Goal: Task Accomplishment & Management: Manage account settings

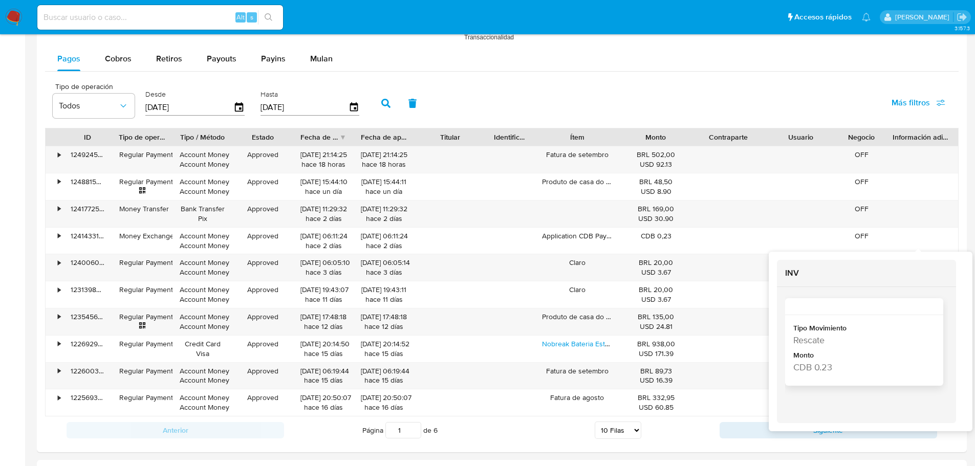
scroll to position [972, 0]
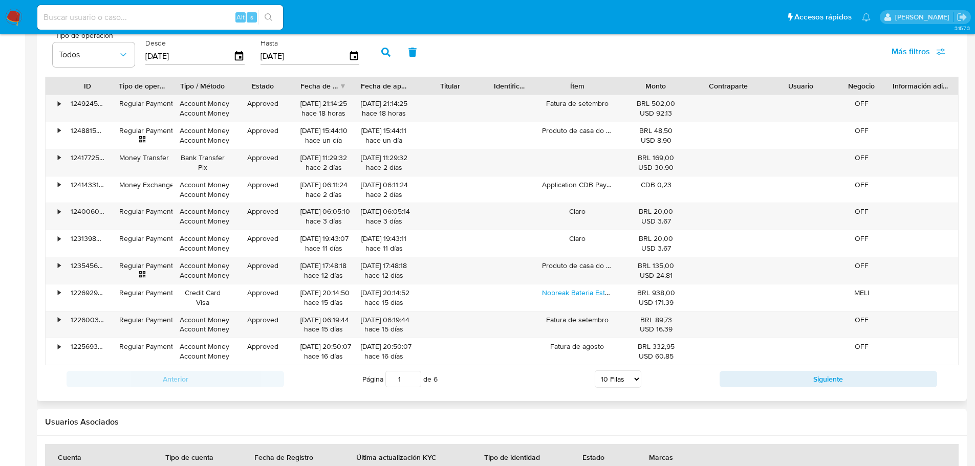
click at [635, 378] on select "5 Filas 10 Filas 20 Filas 25 Filas 50 Filas 100 Filas" at bounding box center [618, 379] width 47 height 17
select select "100"
click at [595, 371] on select "5 Filas 10 Filas 20 Filas 25 Filas 50 Filas 100 Filas" at bounding box center [618, 379] width 47 height 17
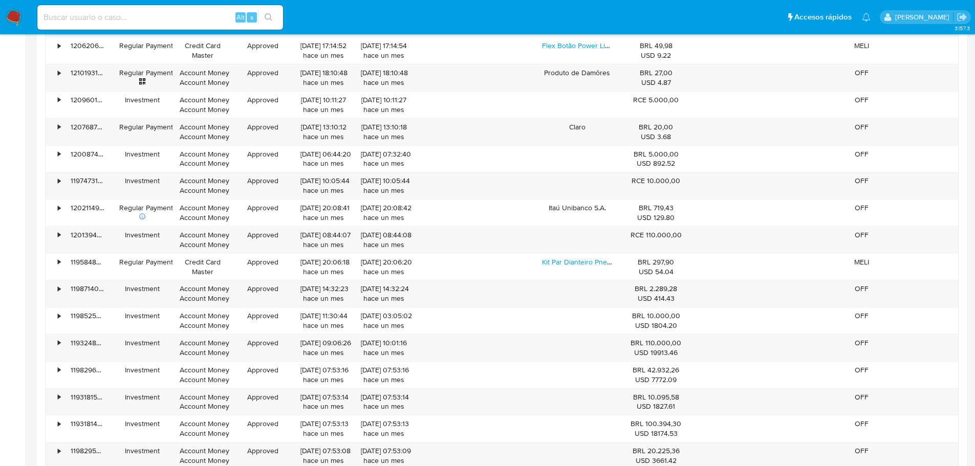
scroll to position [1382, 0]
click at [57, 289] on div "•" at bounding box center [55, 293] width 18 height 27
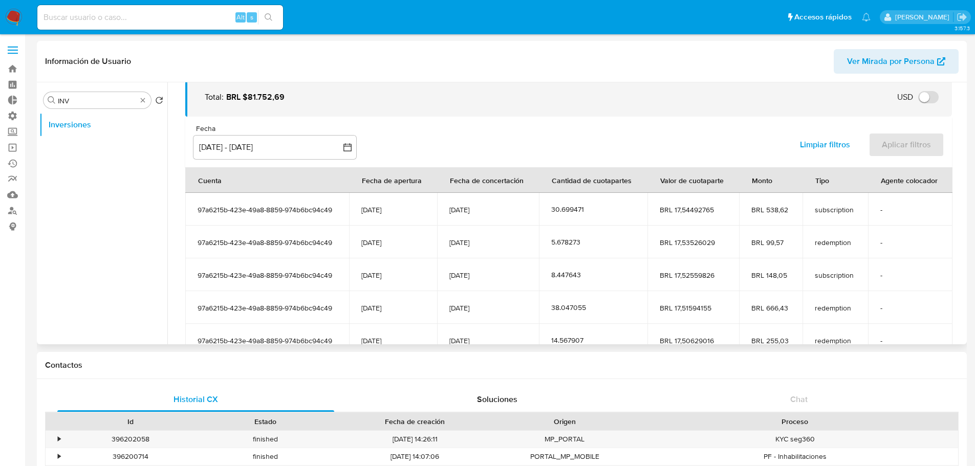
scroll to position [102, 0]
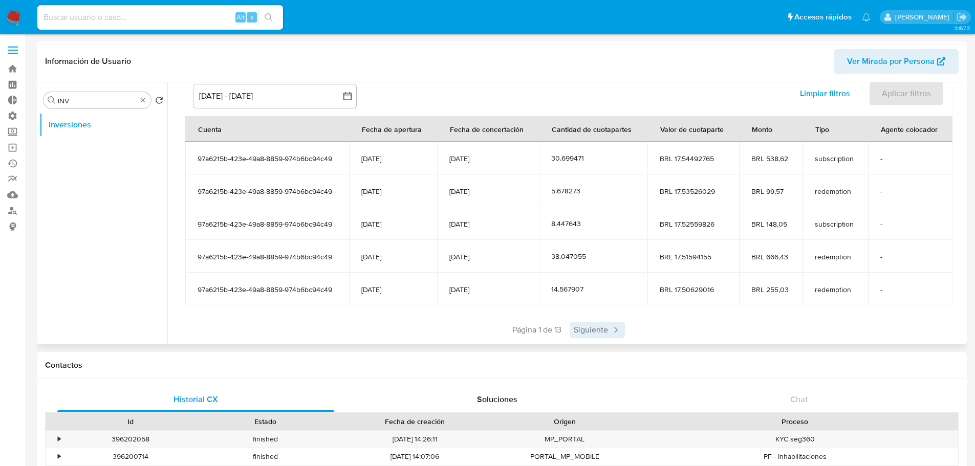
click at [616, 327] on icon at bounding box center [616, 330] width 10 height 10
click at [641, 329] on icon at bounding box center [646, 330] width 10 height 10
click at [635, 331] on span "Siguiente" at bounding box center [627, 330] width 55 height 16
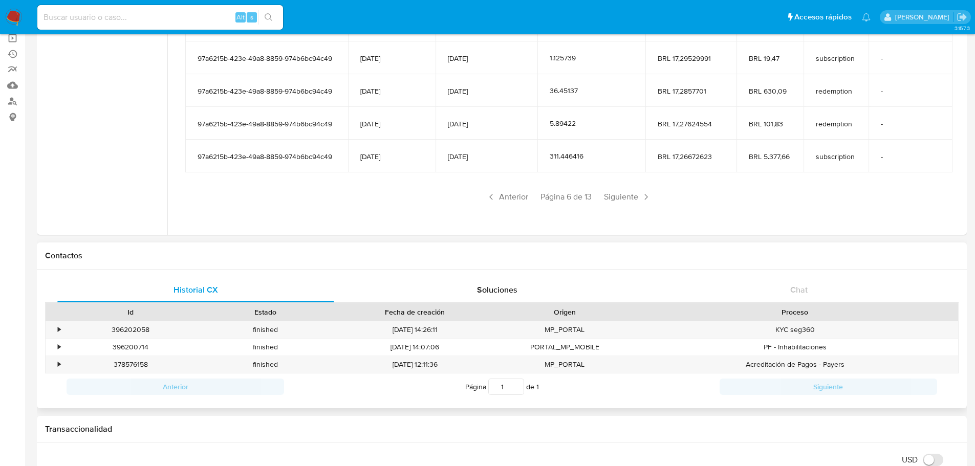
scroll to position [0, 0]
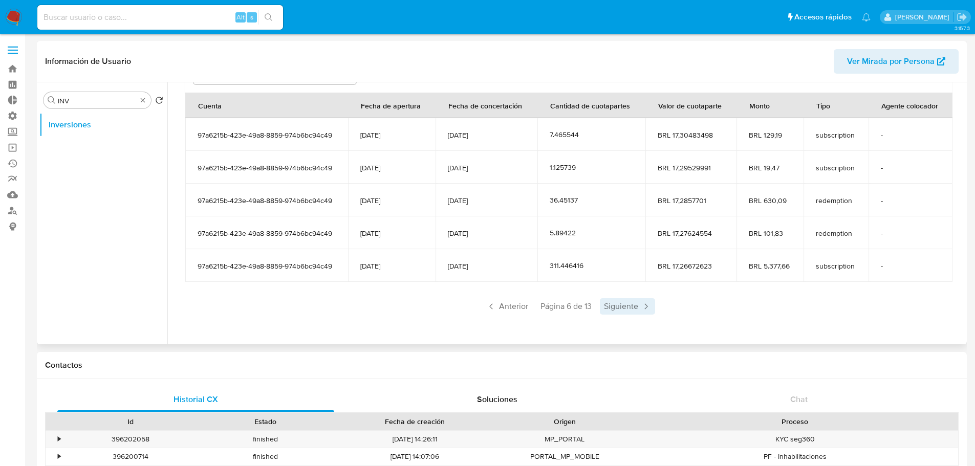
click at [642, 306] on icon at bounding box center [646, 306] width 10 height 10
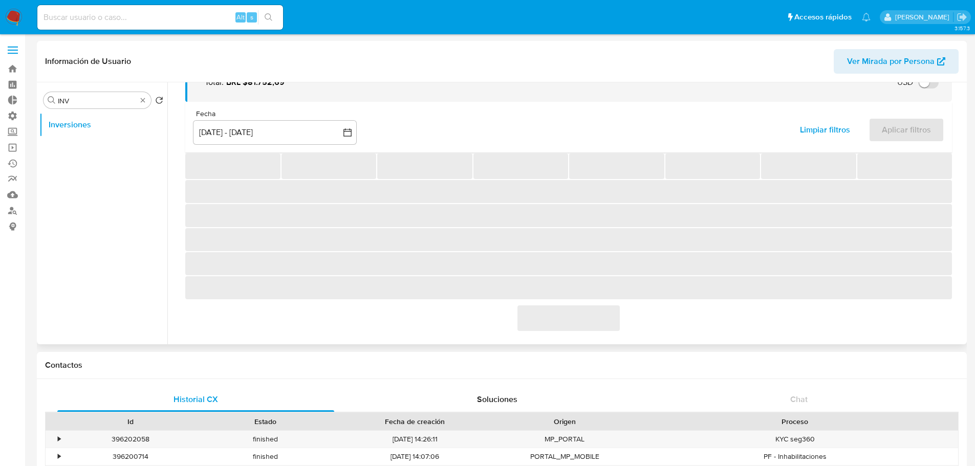
scroll to position [126, 0]
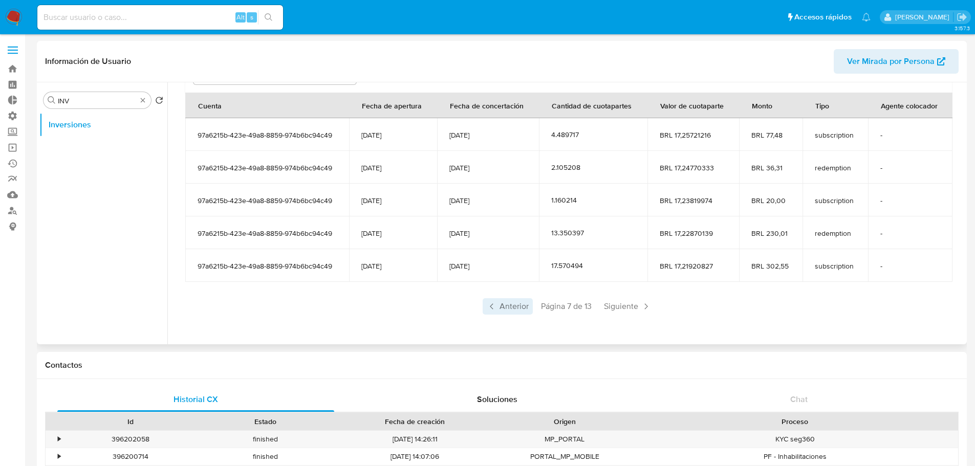
click at [504, 310] on span "Anterior" at bounding box center [508, 306] width 50 height 16
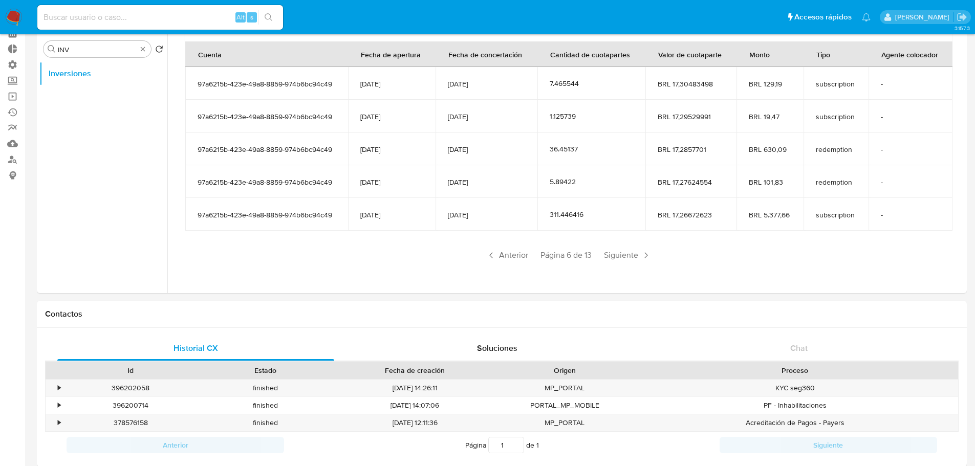
scroll to position [0, 0]
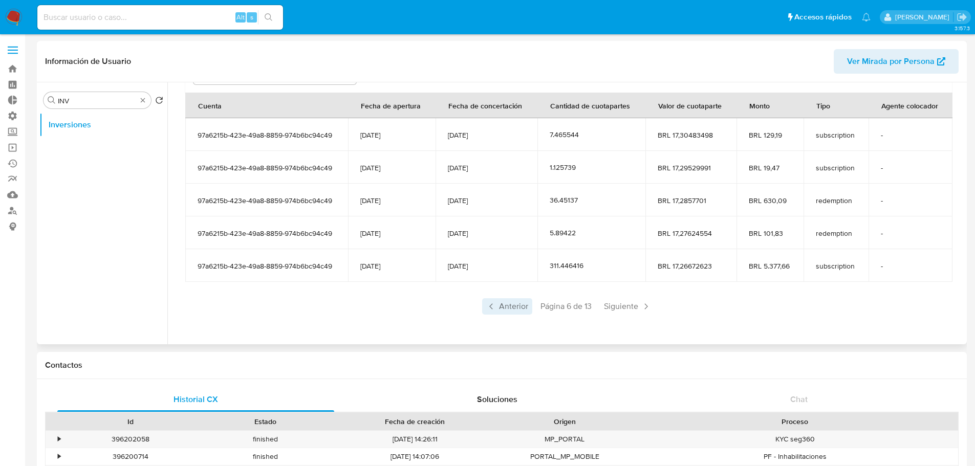
click at [501, 306] on span "Anterior" at bounding box center [507, 306] width 50 height 16
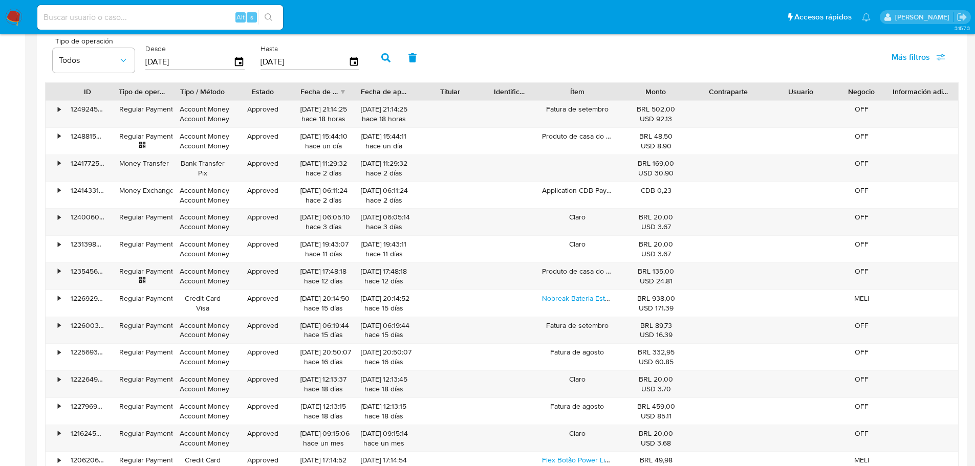
scroll to position [972, 0]
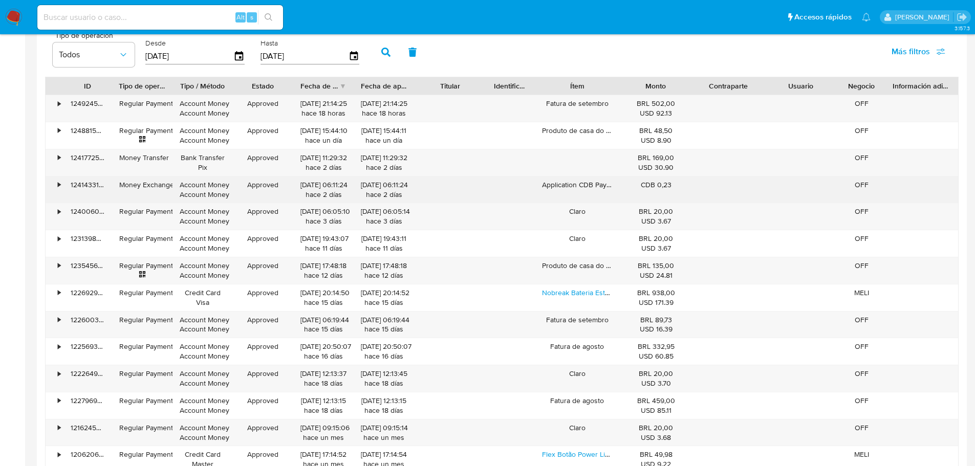
click at [53, 190] on div "•" at bounding box center [55, 190] width 18 height 27
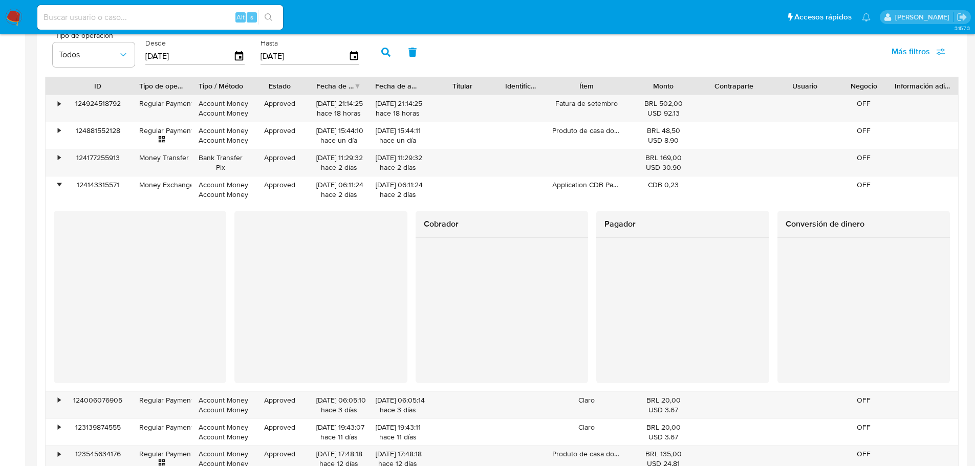
drag, startPoint x: 111, startPoint y: 84, endPoint x: 131, endPoint y: 88, distance: 20.8
click at [131, 88] on div at bounding box center [132, 85] width 18 height 17
click at [778, 61] on div "Tipo de operación Todos Desde 08/06/2025 Hasta 05/09/2025 Más filtros" at bounding box center [502, 51] width 914 height 51
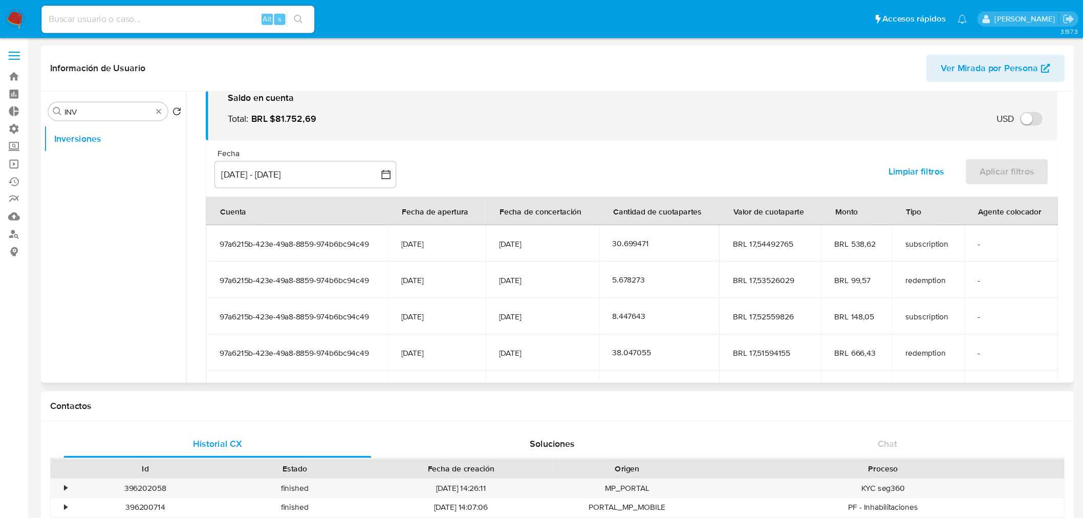
scroll to position [24, 0]
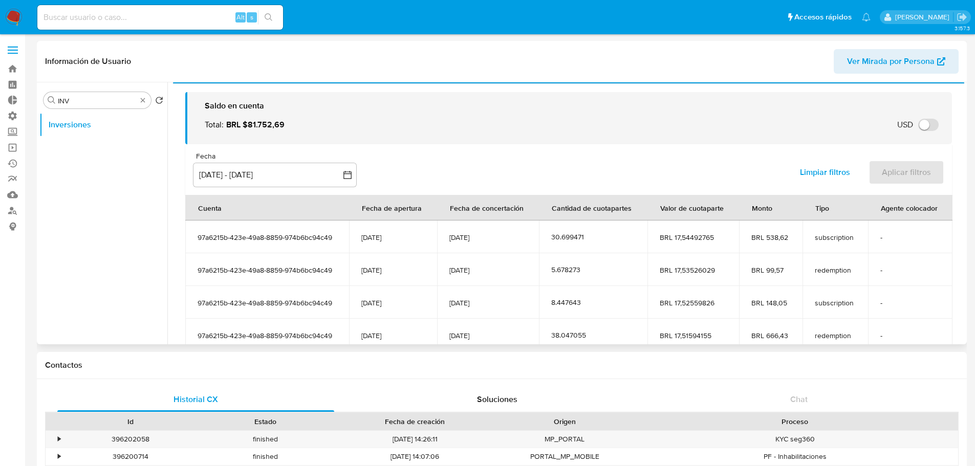
click at [453, 168] on div "Fecha inputDatePicker 8 jun 2025 - 5 sep 2025 8-06-2025:5-09-2025 Limpiar filtr…" at bounding box center [568, 169] width 767 height 51
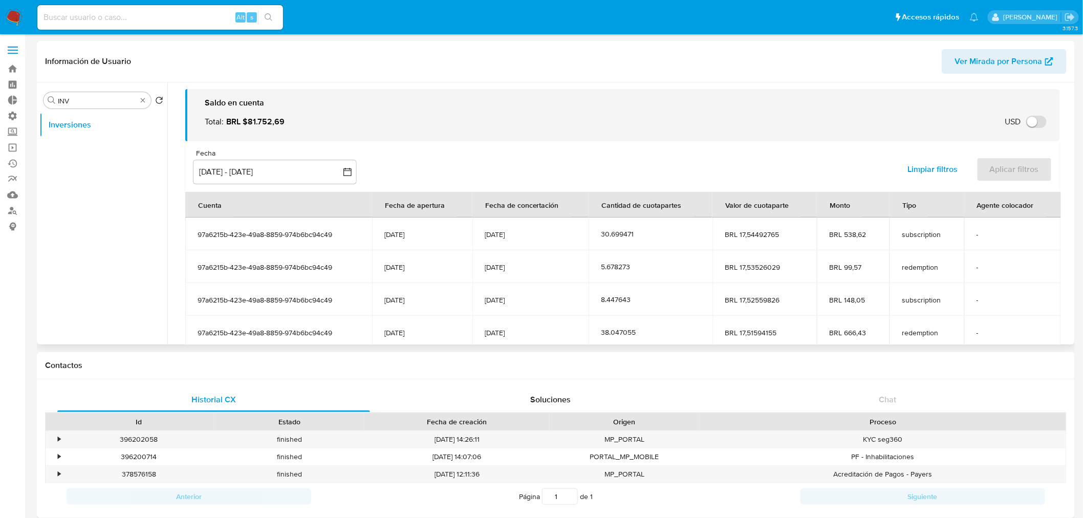
scroll to position [27, 0]
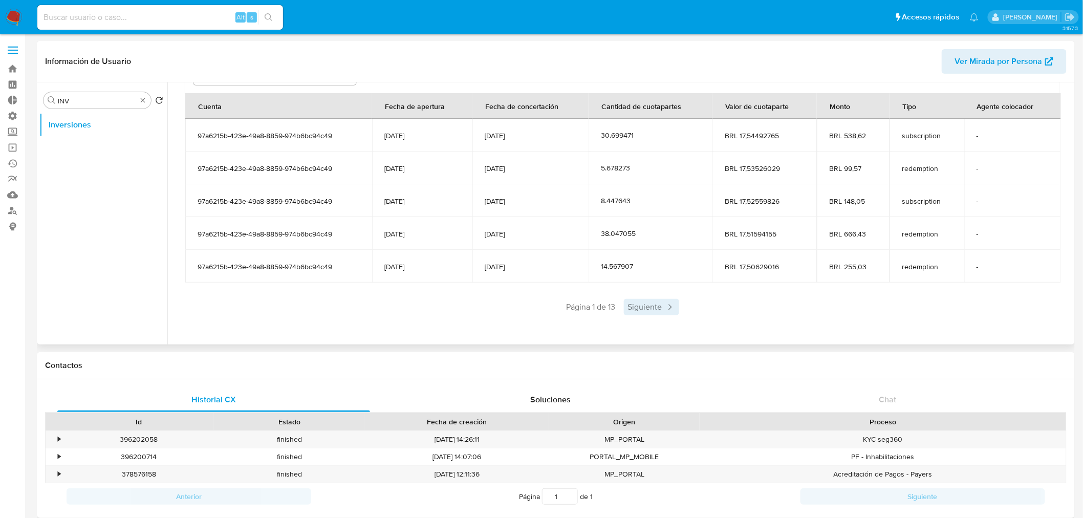
click at [631, 306] on span "Siguiente" at bounding box center [651, 307] width 55 height 16
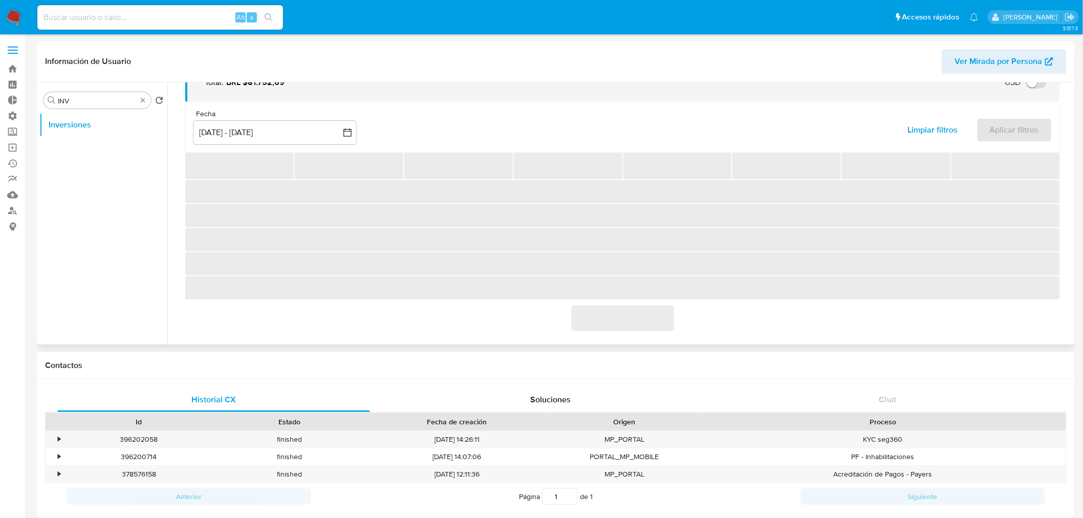
click at [632, 307] on span "‌" at bounding box center [623, 319] width 102 height 26
click at [633, 308] on span "‌" at bounding box center [623, 319] width 102 height 26
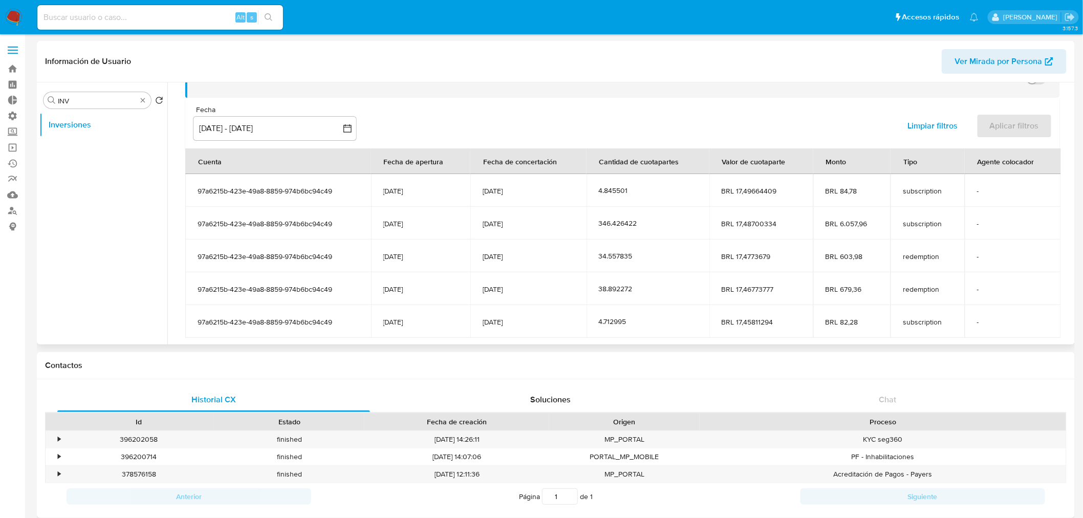
click at [638, 320] on div "4.712995" at bounding box center [648, 321] width 98 height 9
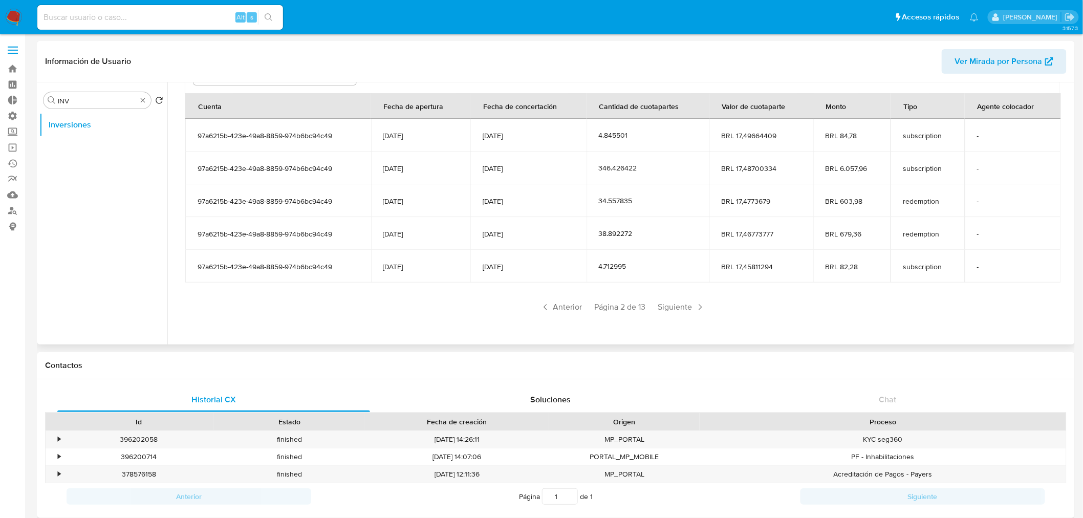
click at [640, 314] on div "Anterior Página 2 de 13 Siguiente" at bounding box center [622, 307] width 875 height 16
click at [662, 309] on span "Siguiente" at bounding box center [681, 307] width 55 height 16
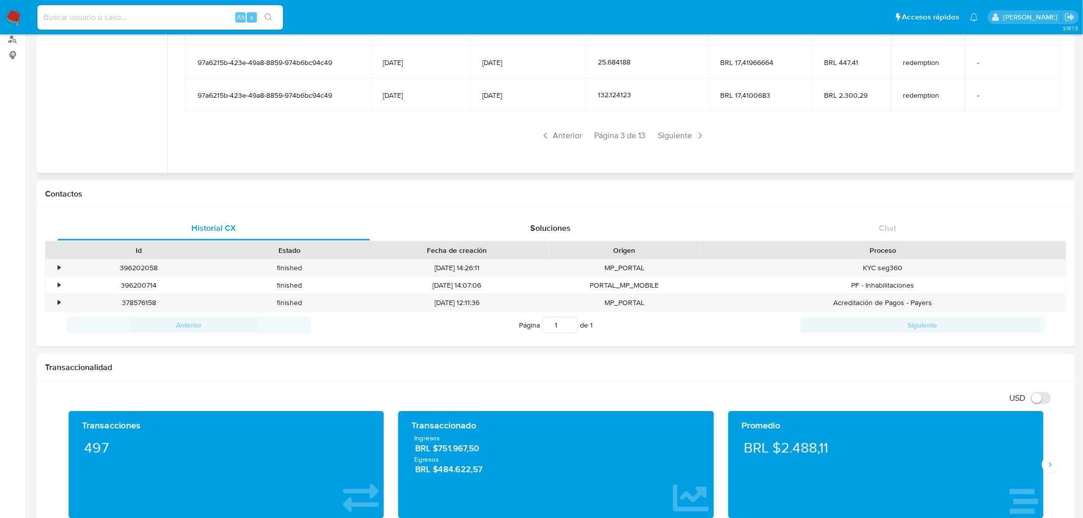
scroll to position [170, 0]
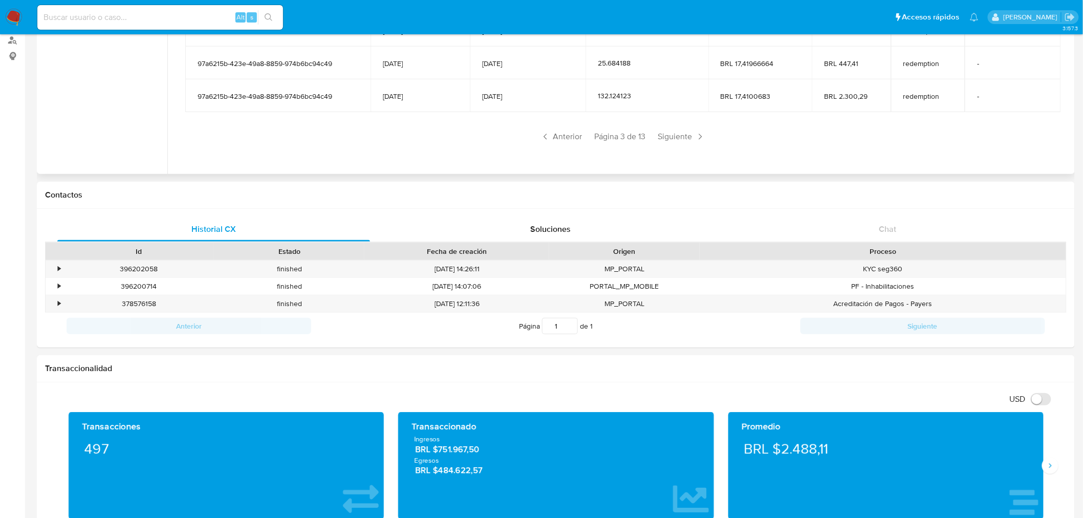
click at [669, 140] on span "Siguiente" at bounding box center [681, 136] width 55 height 16
click at [674, 141] on span "Siguiente" at bounding box center [681, 136] width 55 height 16
click at [676, 141] on span "Siguiente" at bounding box center [681, 136] width 55 height 16
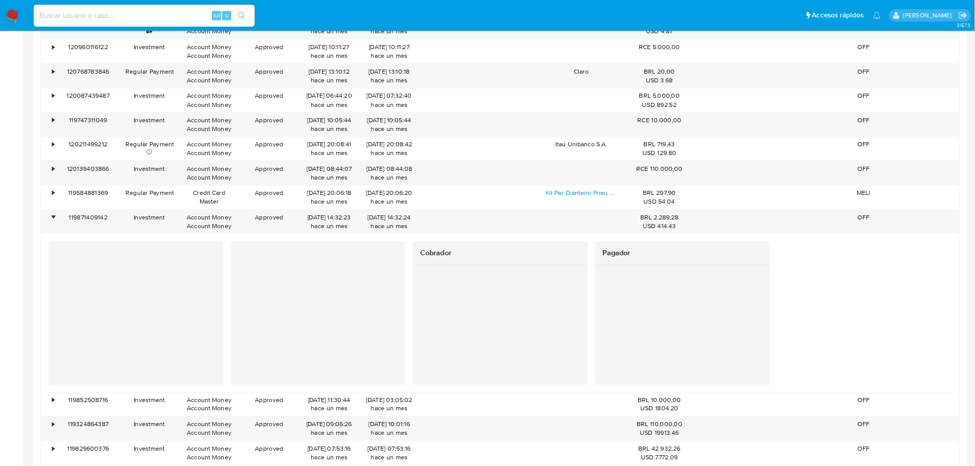
scroll to position [126, 0]
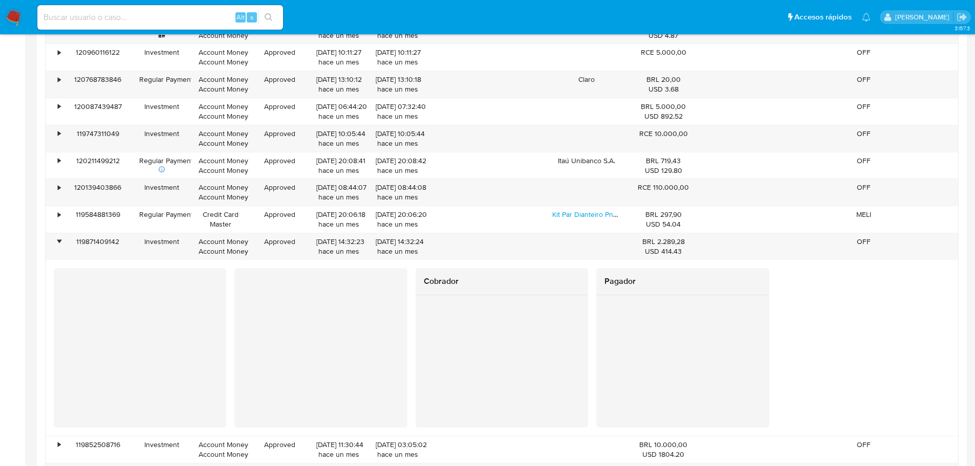
click at [928, 343] on div "Cobrador Pagador" at bounding box center [502, 348] width 896 height 160
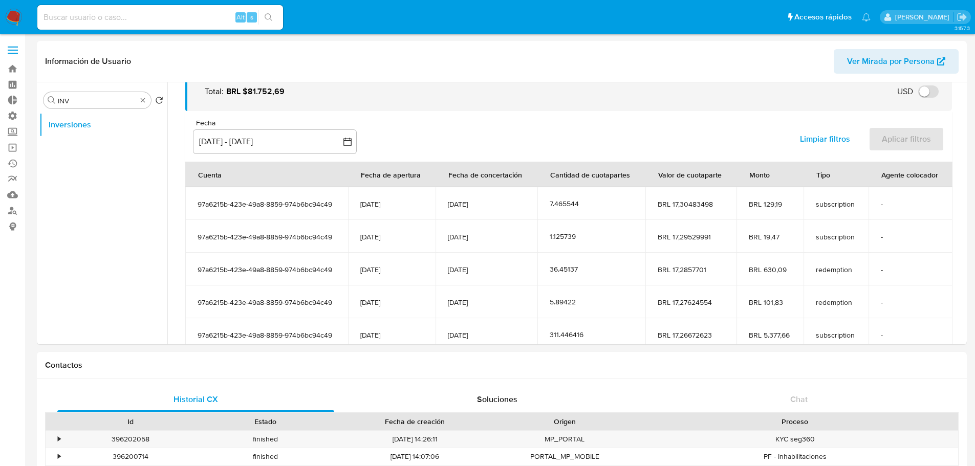
scroll to position [75, 0]
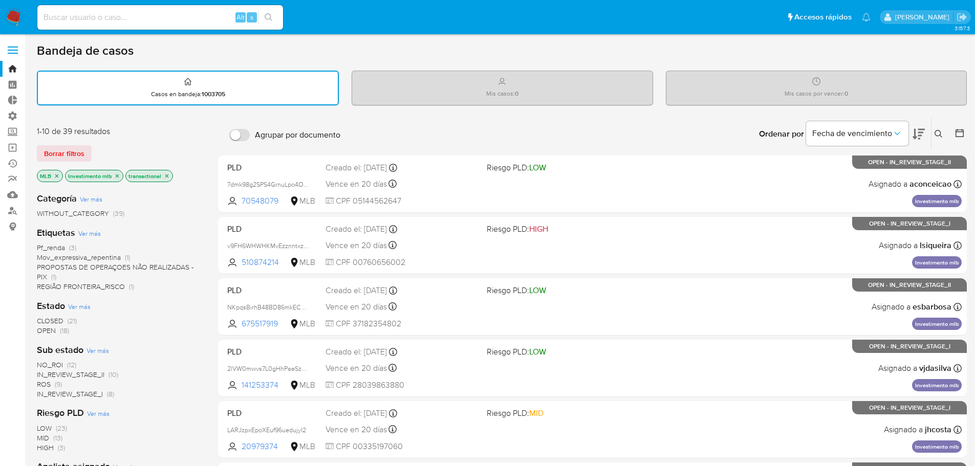
click at [6, 55] on label at bounding box center [13, 49] width 26 height 21
click at [0, 0] on input "checkbox" at bounding box center [0, 0] width 0 height 0
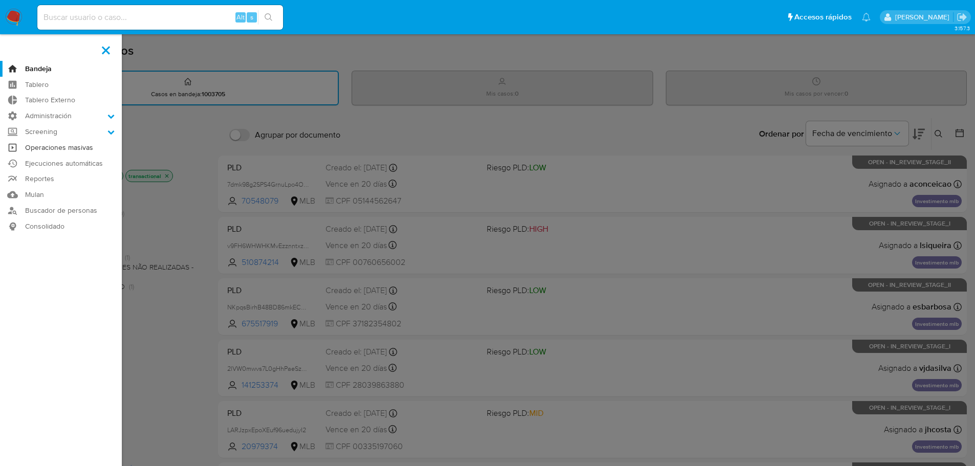
click at [45, 144] on link "Operaciones masivas" at bounding box center [61, 148] width 122 height 16
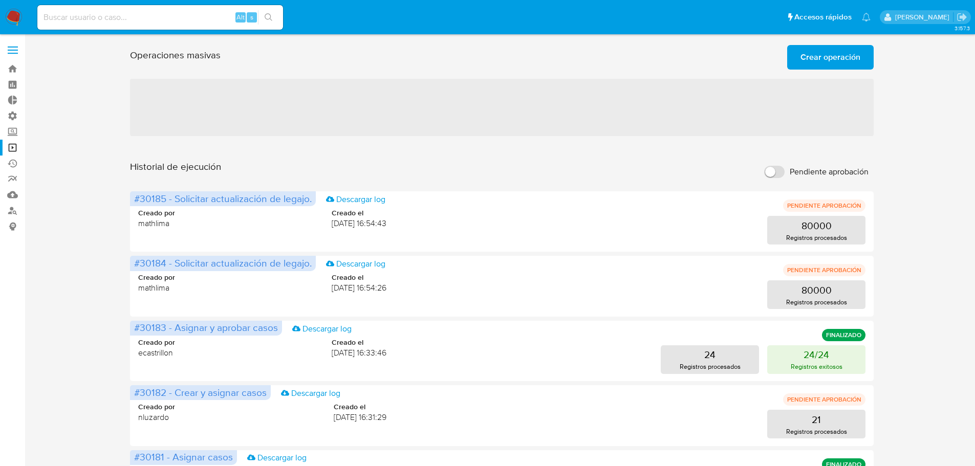
scroll to position [51, 0]
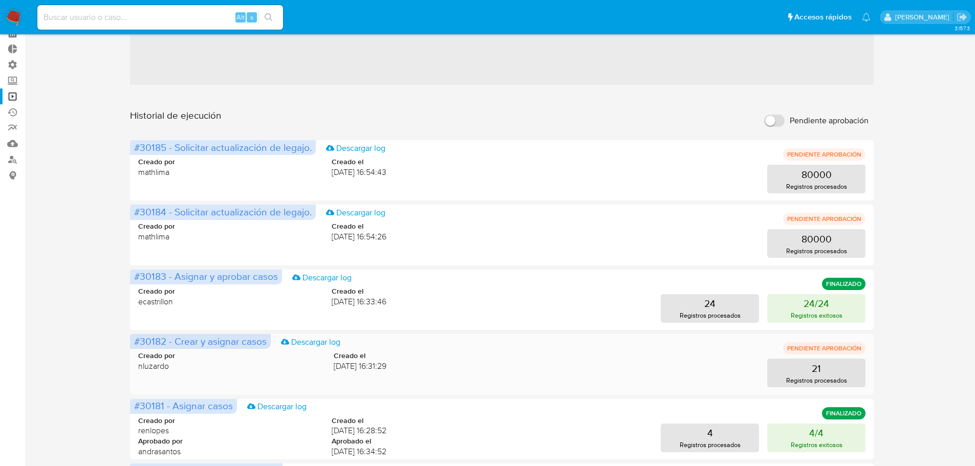
click at [831, 346] on p "PENDIENTE APROBACIÓN" at bounding box center [824, 348] width 82 height 12
drag, startPoint x: 810, startPoint y: 346, endPoint x: 822, endPoint y: 346, distance: 11.8
click at [822, 346] on p "PENDIENTE APROBACIÓN" at bounding box center [824, 348] width 82 height 12
drag, startPoint x: 829, startPoint y: 346, endPoint x: 460, endPoint y: 359, distance: 368.7
click at [827, 346] on p "PENDIENTE APROBACIÓN" at bounding box center [824, 348] width 82 height 12
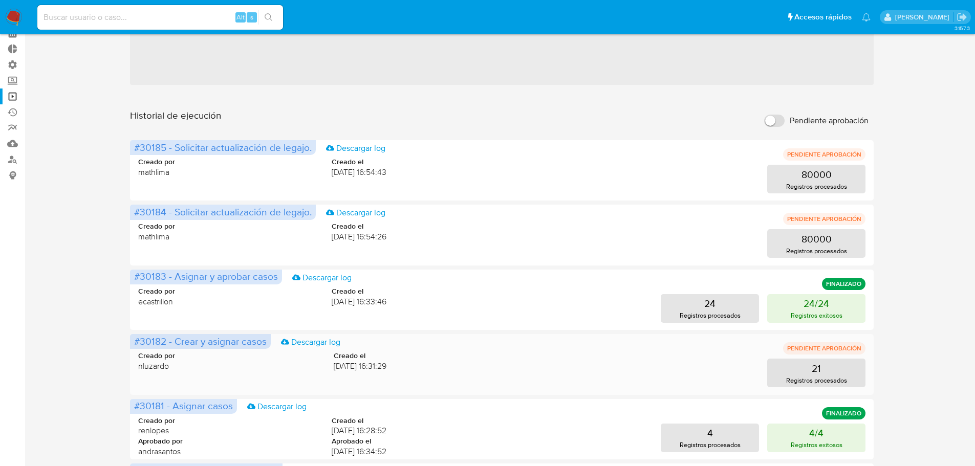
click at [233, 343] on span "#30182 - Crear y asignar casos" at bounding box center [200, 341] width 133 height 14
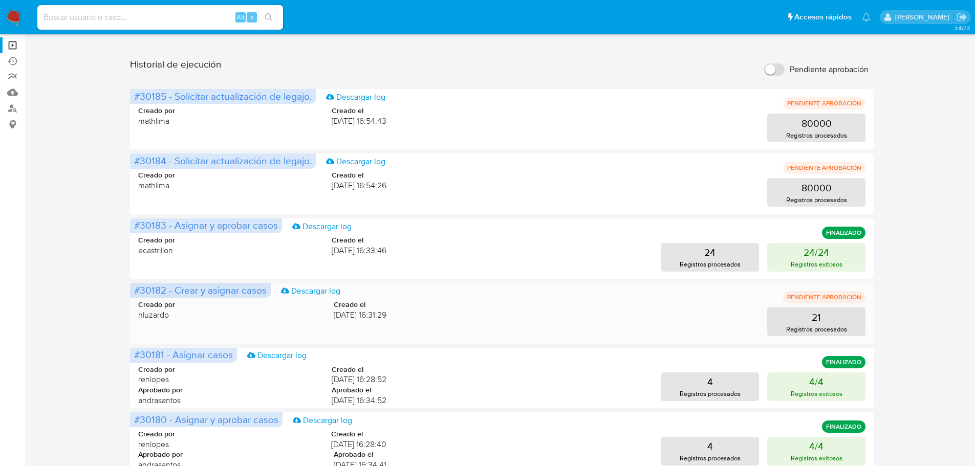
drag, startPoint x: 829, startPoint y: 295, endPoint x: 804, endPoint y: 297, distance: 24.7
click at [804, 297] on p "PENDIENTE APROBACIÓN" at bounding box center [824, 297] width 82 height 12
click at [853, 299] on p "PENDIENTE APROBACIÓN" at bounding box center [824, 297] width 82 height 12
click at [832, 330] on p "Registros procesados" at bounding box center [816, 329] width 61 height 10
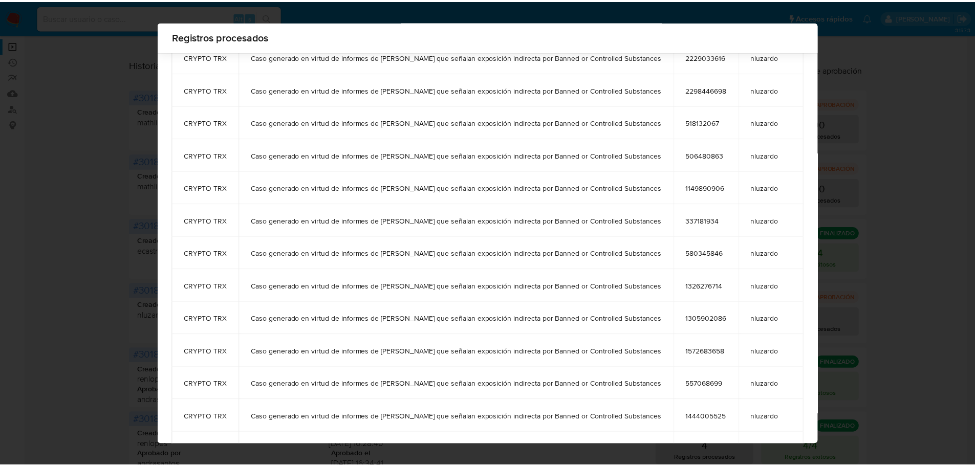
scroll to position [0, 0]
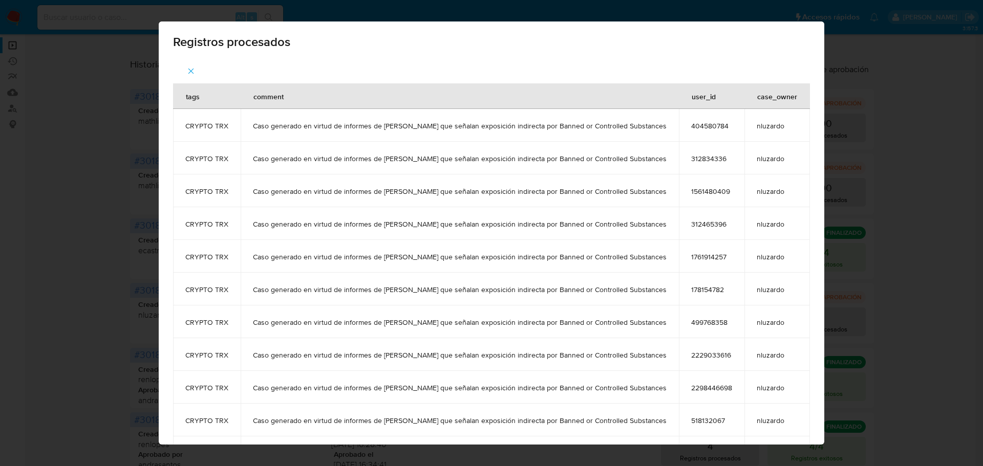
click at [194, 73] on icon "button" at bounding box center [191, 72] width 6 height 6
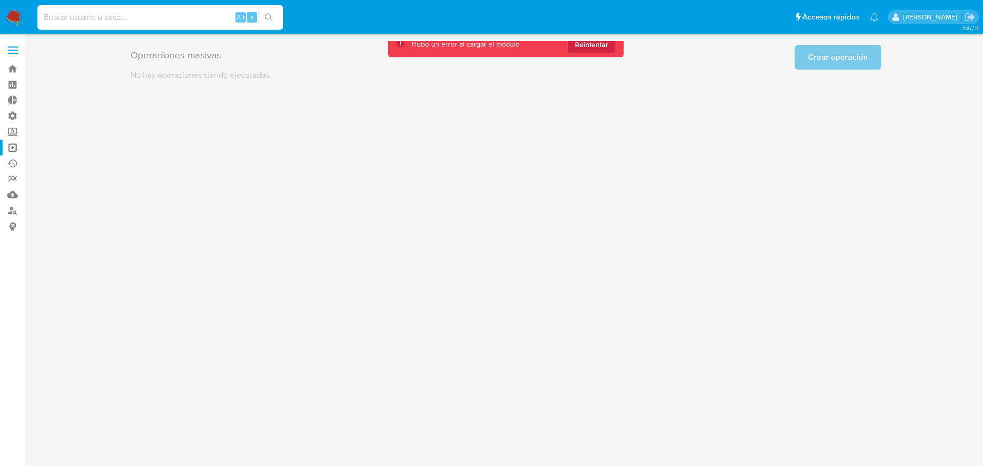
click at [154, 12] on input at bounding box center [160, 17] width 246 height 13
paste input "287344946"
type input "287344946"
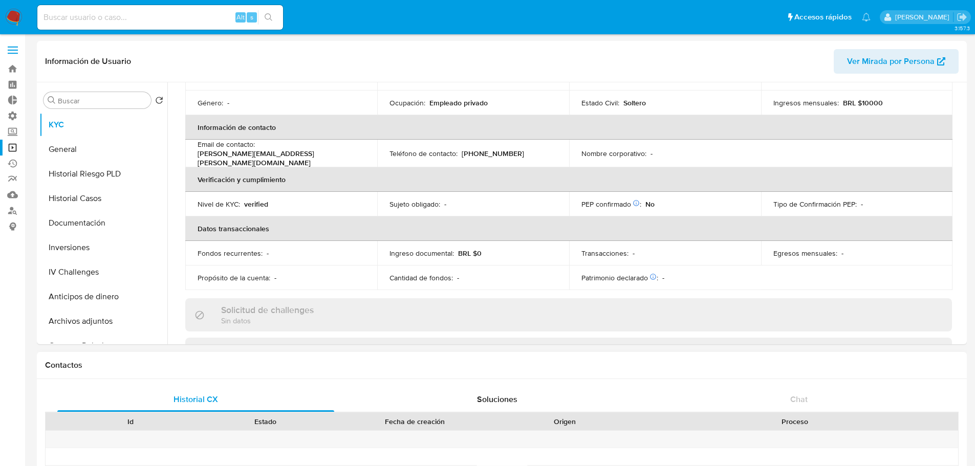
select select "10"
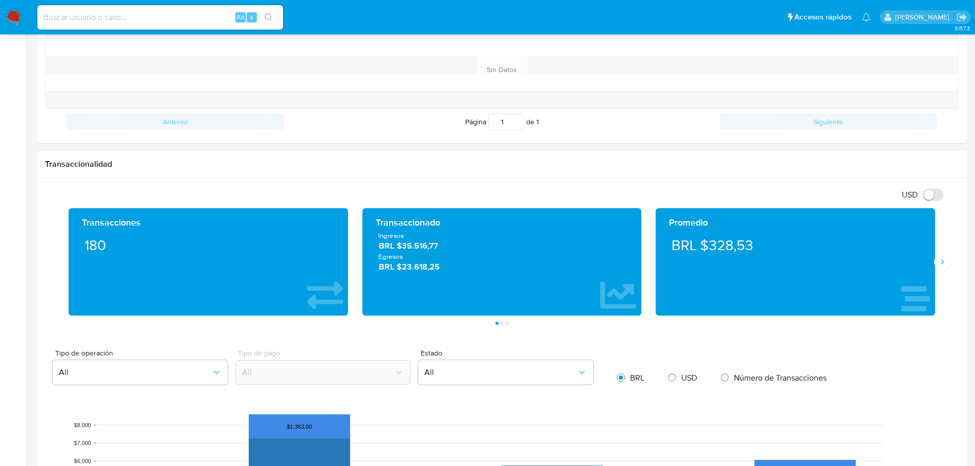
scroll to position [409, 0]
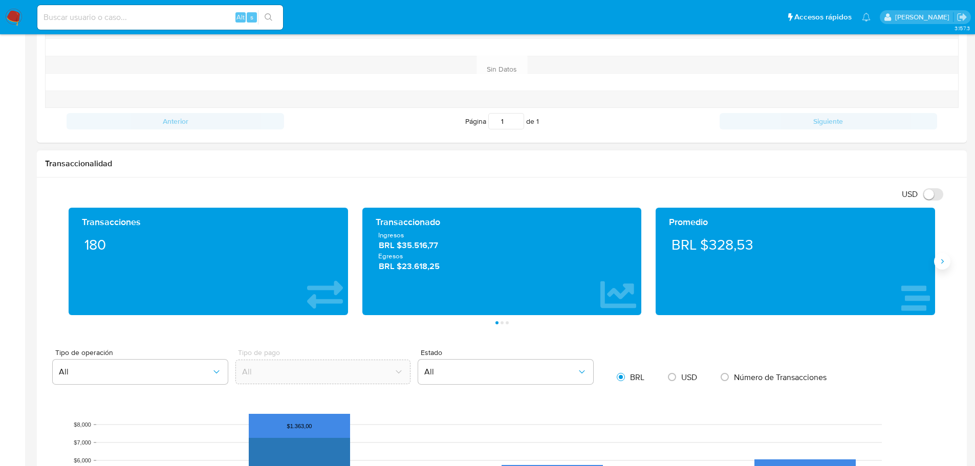
click at [945, 256] on button "Siguiente" at bounding box center [942, 261] width 16 height 16
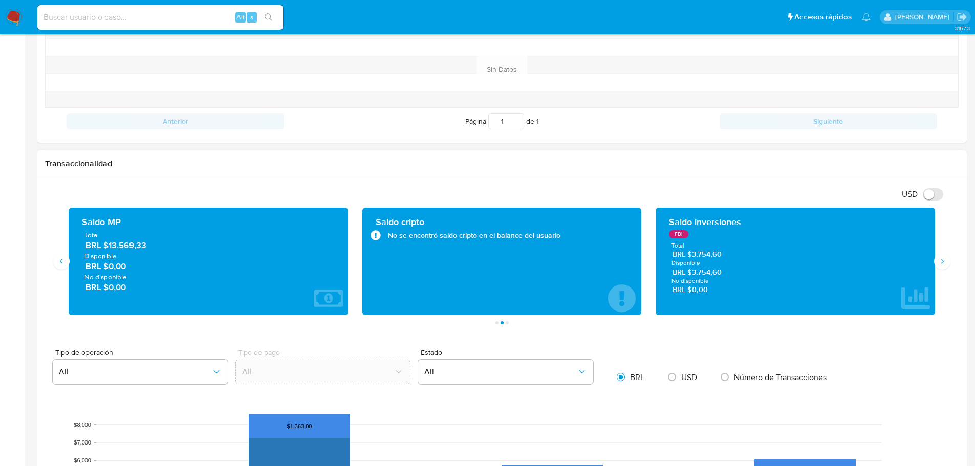
click at [678, 232] on div "FDI" at bounding box center [678, 234] width 19 height 8
click at [677, 237] on div "FDI" at bounding box center [679, 234] width 20 height 8
click at [680, 236] on div "FDI" at bounding box center [678, 234] width 19 height 8
click at [677, 232] on div "FDI" at bounding box center [679, 234] width 20 height 8
click at [677, 232] on div "FDI" at bounding box center [678, 234] width 19 height 8
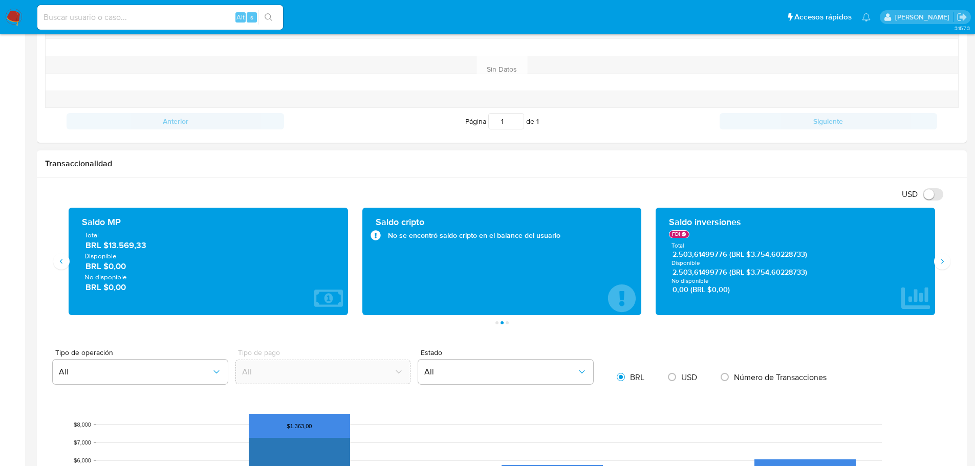
click at [677, 232] on div "FDI" at bounding box center [679, 234] width 20 height 8
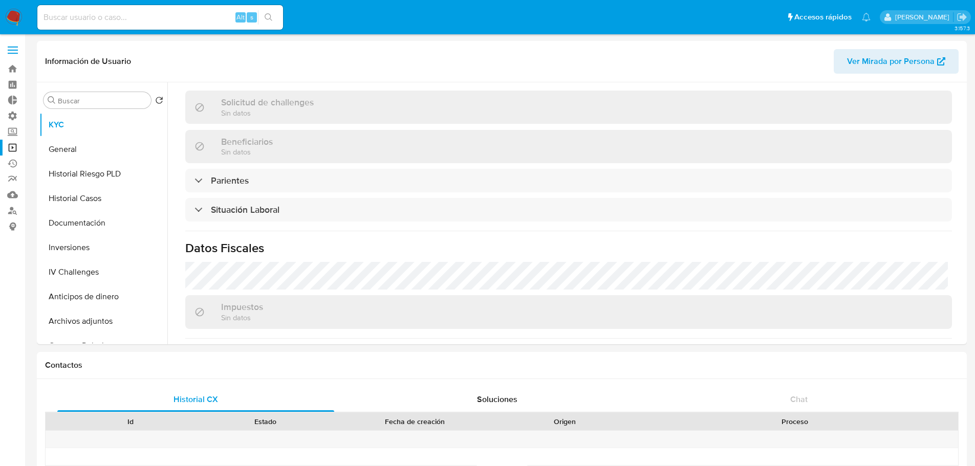
scroll to position [231, 0]
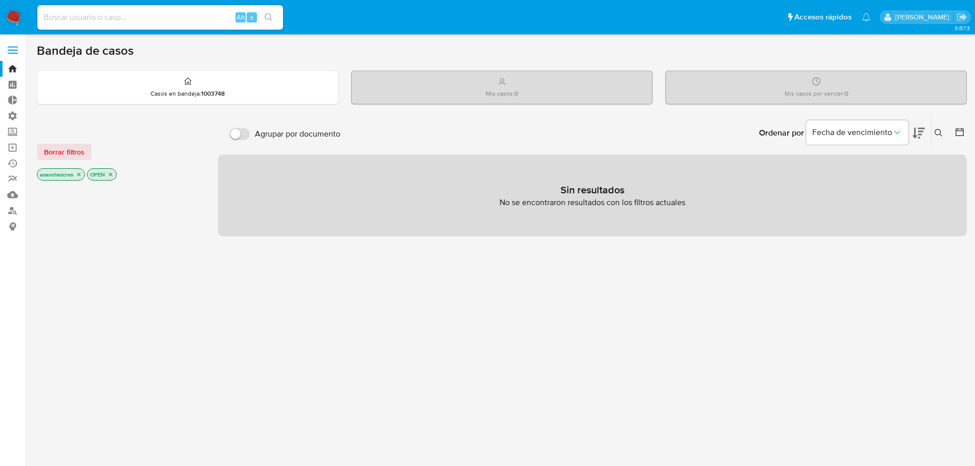
click at [82, 171] on icon "close-filter" at bounding box center [79, 174] width 6 height 6
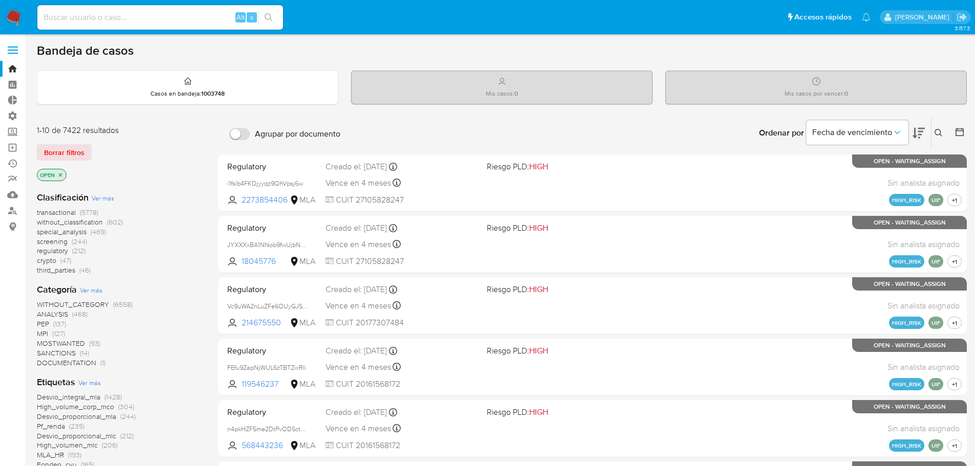
click at [60, 174] on icon "close-filter" at bounding box center [60, 175] width 6 height 6
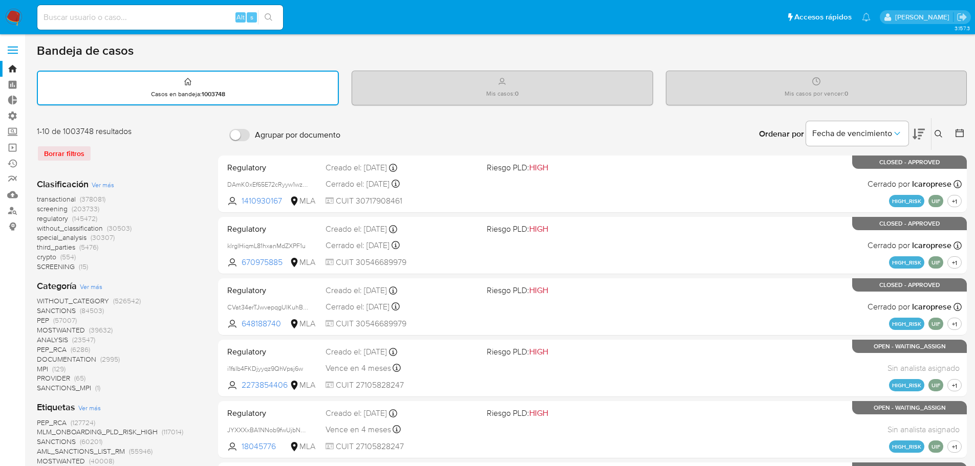
click at [12, 46] on span at bounding box center [13, 47] width 10 height 2
click at [0, 0] on input "checkbox" at bounding box center [0, 0] width 0 height 0
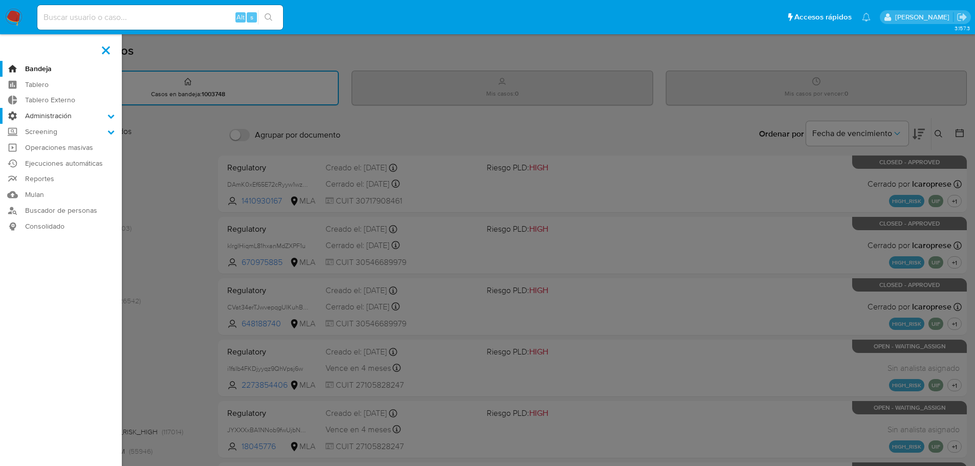
click at [49, 116] on label "Administración" at bounding box center [61, 116] width 122 height 16
click at [0, 0] on input "Administración" at bounding box center [0, 0] width 0 height 0
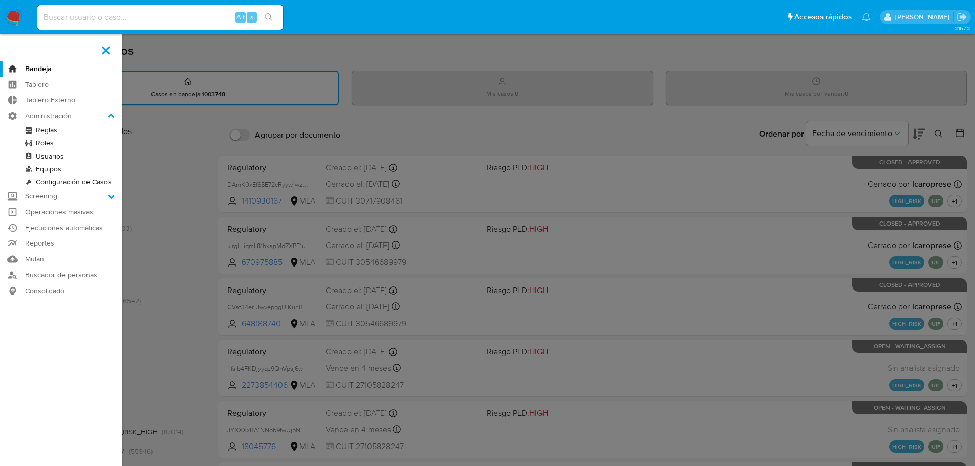
click at [57, 156] on link "Usuarios" at bounding box center [61, 156] width 122 height 13
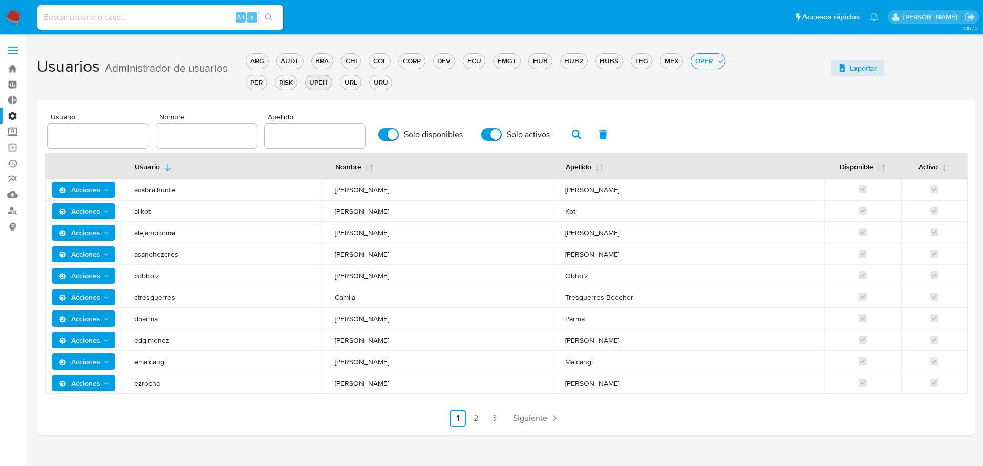
click at [324, 84] on div "UPEH" at bounding box center [319, 83] width 26 height 10
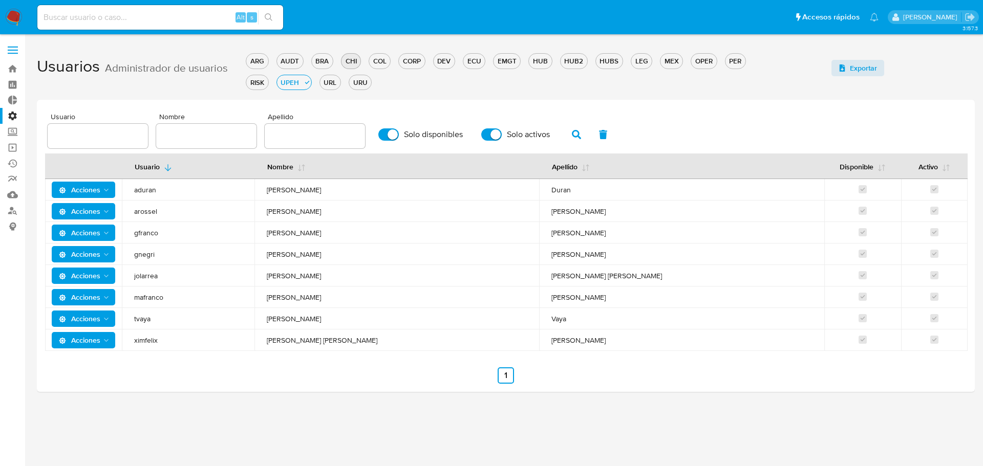
click at [352, 63] on div "CHI" at bounding box center [350, 61] width 19 height 10
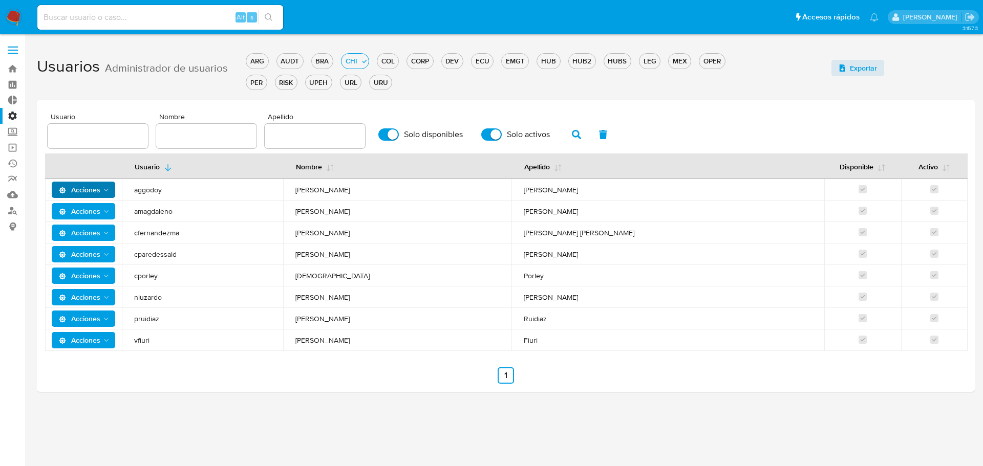
click at [98, 191] on span "Acciones" at bounding box center [79, 190] width 41 height 16
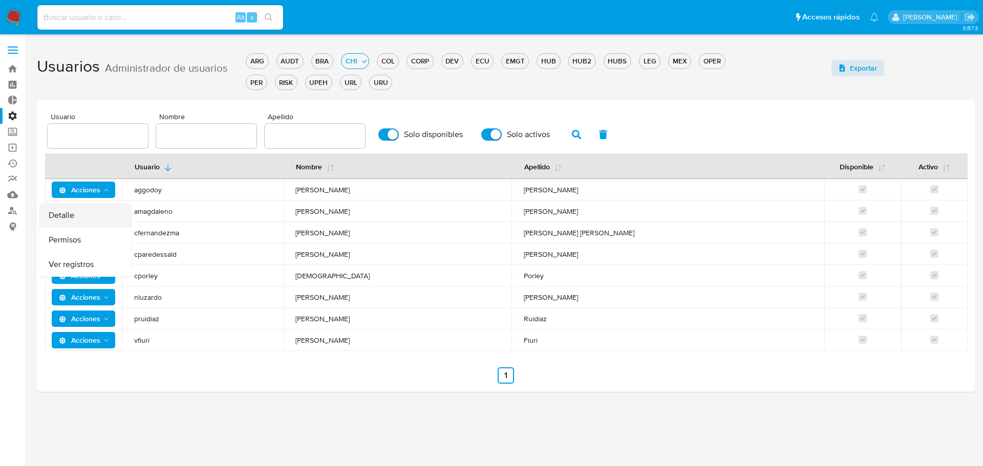
click at [98, 214] on button "Detalle" at bounding box center [85, 215] width 92 height 25
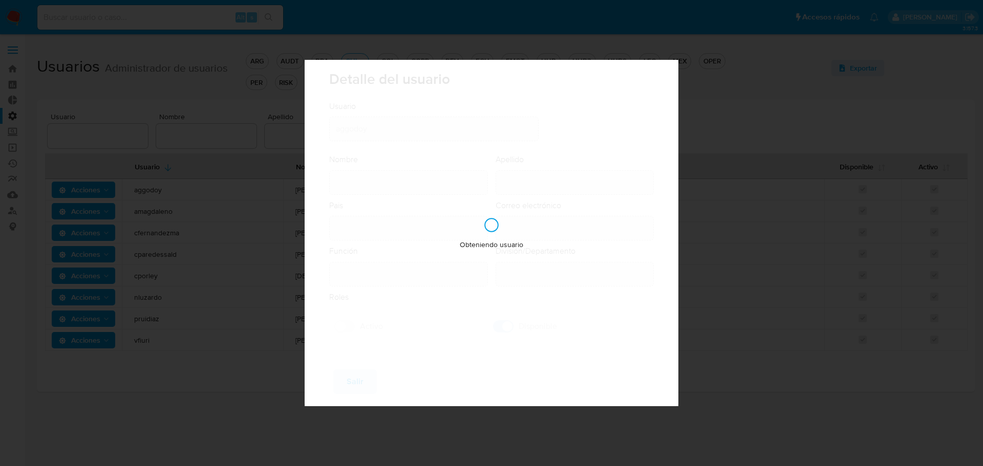
type input "[PERSON_NAME]"
type input "[GEOGRAPHIC_DATA]"
type input "[PERSON_NAME][EMAIL_ADDRESS][PERSON_NAME][DOMAIN_NAME]"
type input "Analista Semi Senior (80001643)"
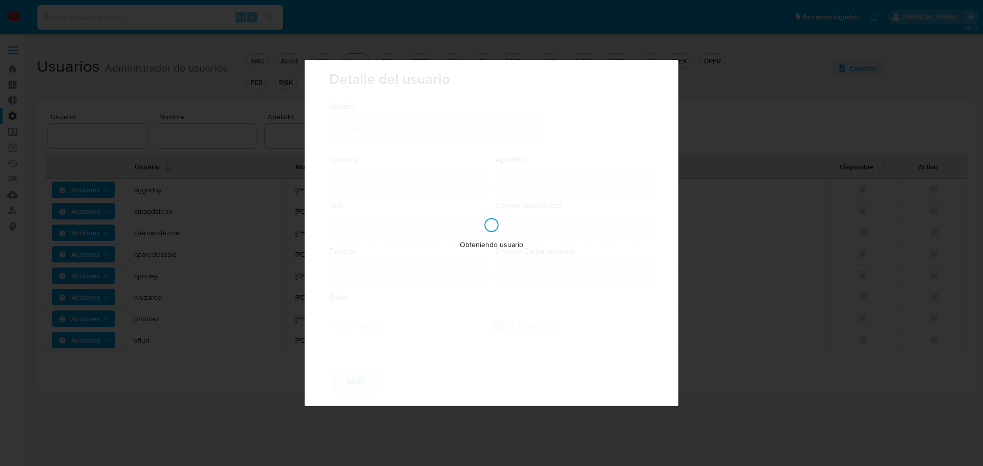
type input "Risk & Compliance AML & Compliance"
checkbox input "true"
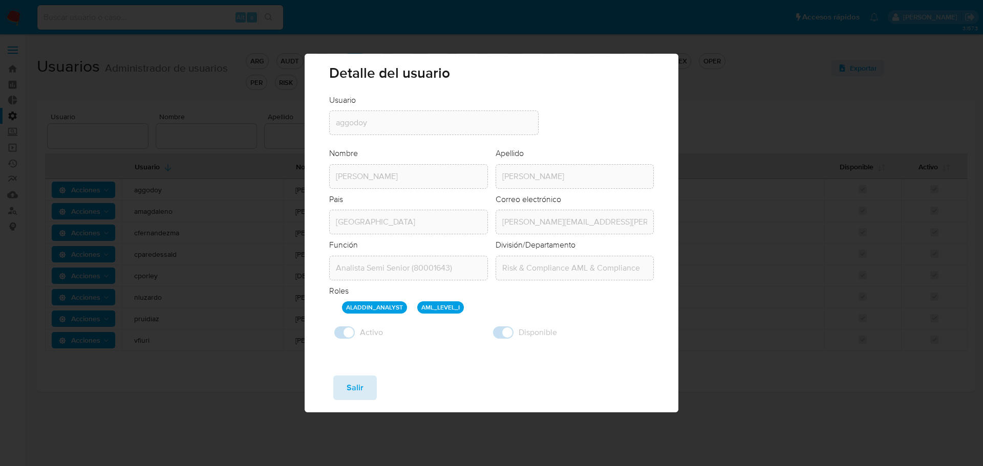
click at [368, 386] on button "Salir" at bounding box center [355, 388] width 44 height 25
checkbox input "false"
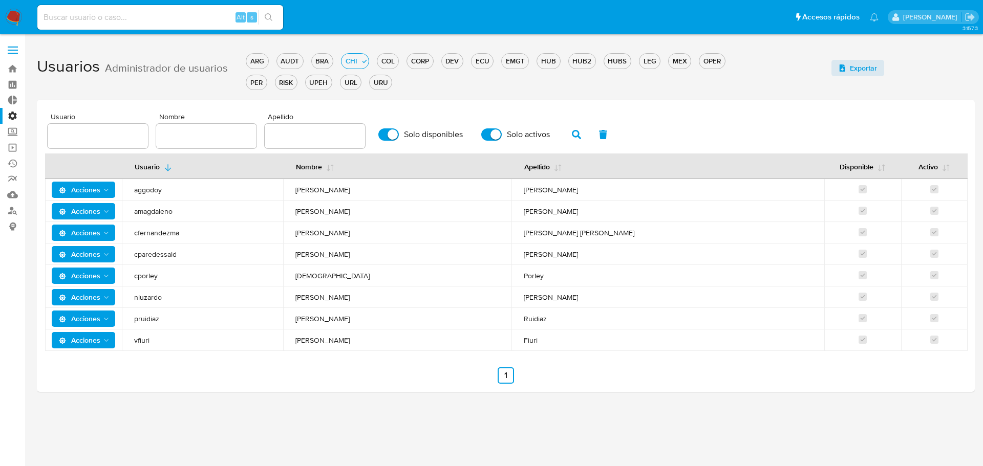
click at [80, 205] on span "Acciones" at bounding box center [79, 211] width 41 height 16
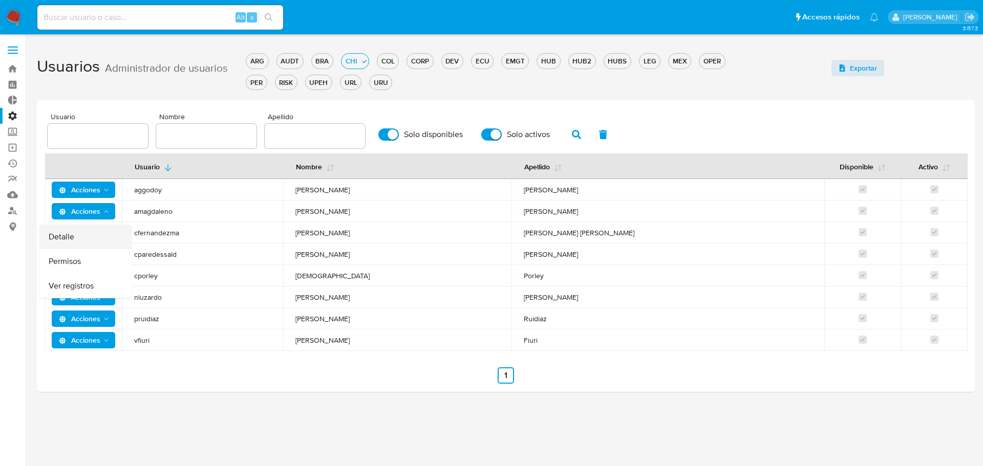
click at [86, 235] on button "Detalle" at bounding box center [85, 237] width 92 height 25
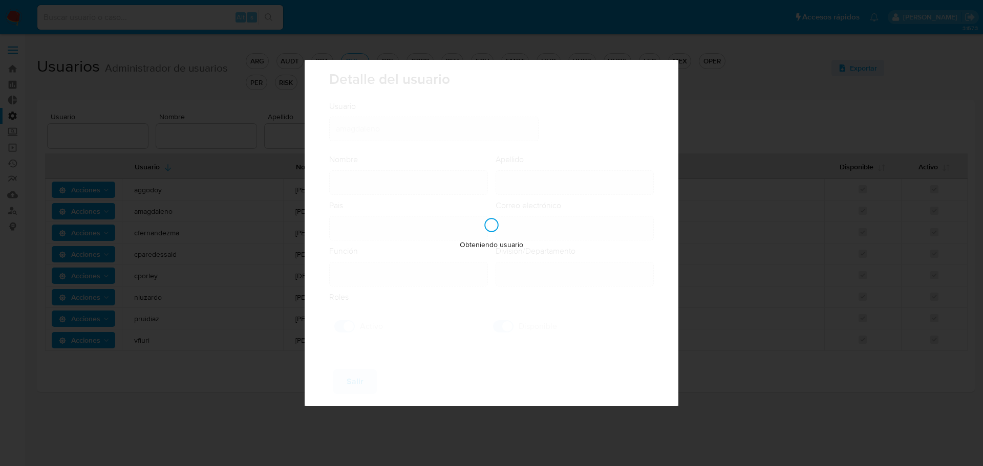
type input "[PERSON_NAME]"
type input "[GEOGRAPHIC_DATA]"
type input "[PERSON_NAME][EMAIL_ADDRESS][PERSON_NAME][DOMAIN_NAME]"
type input "Analista (80001644)"
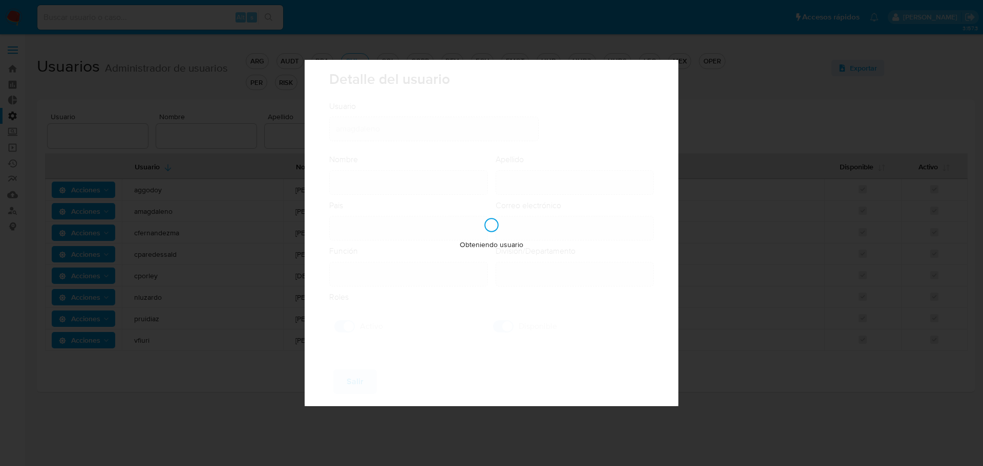
type input "Risk & Compliance AML & Compliance"
checkbox input "true"
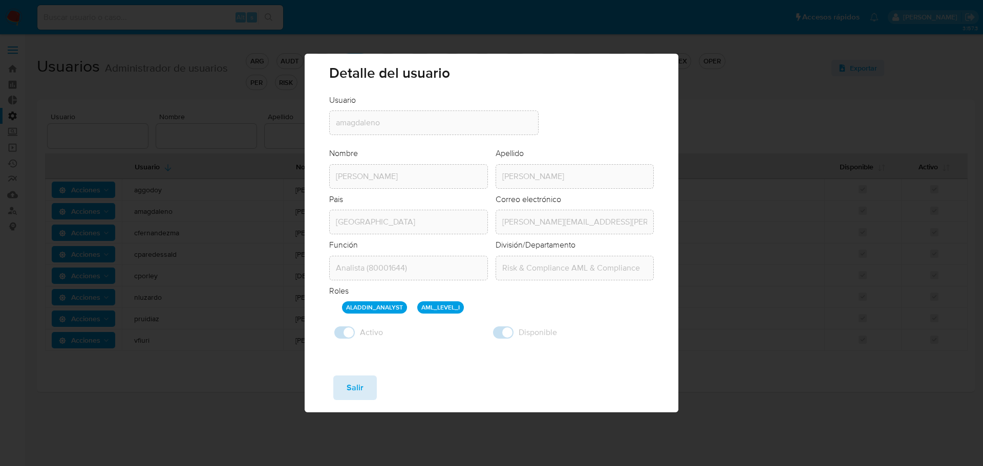
click at [362, 385] on span "Salir" at bounding box center [354, 388] width 17 height 23
checkbox input "false"
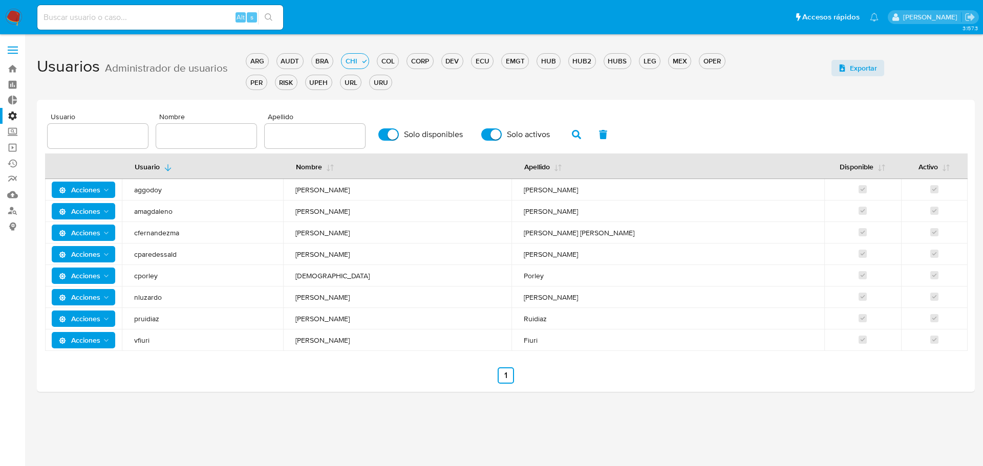
click at [96, 236] on span "Acciones" at bounding box center [79, 233] width 41 height 16
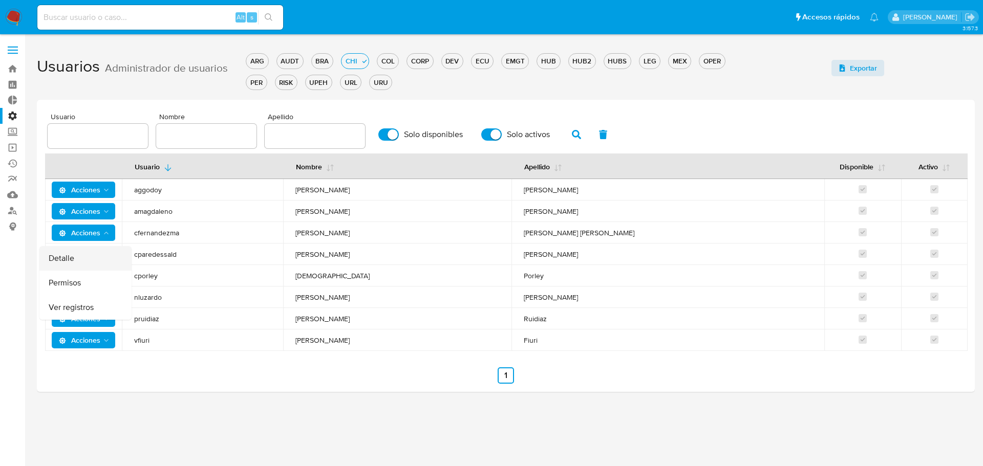
click at [103, 258] on button "Detalle" at bounding box center [85, 258] width 92 height 25
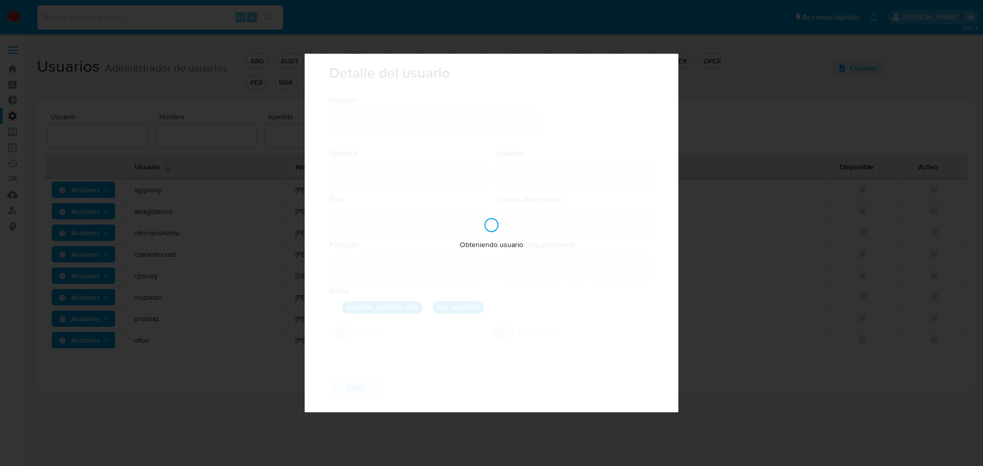
type input "[PERSON_NAME]"
type input "[PERSON_NAME] [PERSON_NAME]"
type input "[GEOGRAPHIC_DATA]"
type input "[PERSON_NAME][EMAIL_ADDRESS][PERSON_NAME][DOMAIN_NAME]"
type input "Gerente Senior (80001634)"
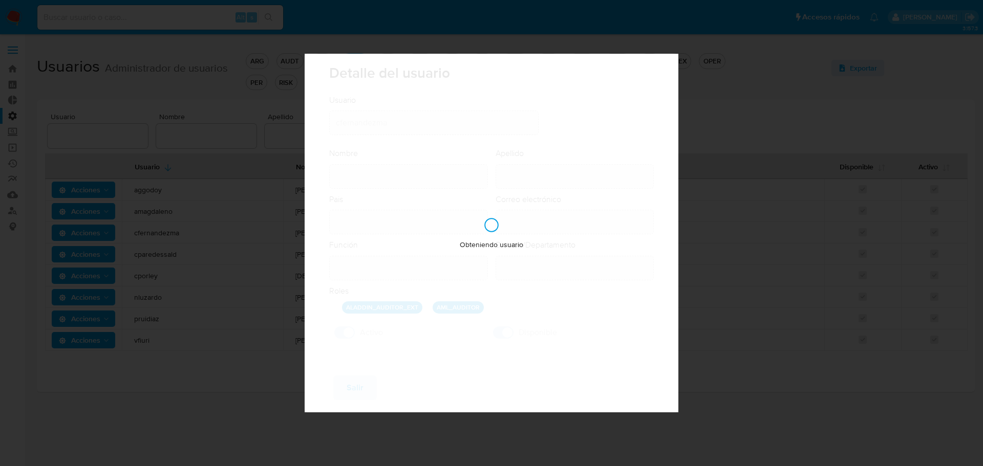
type input "Risk & Compliance Risk & Compliance Fintech"
checkbox input "true"
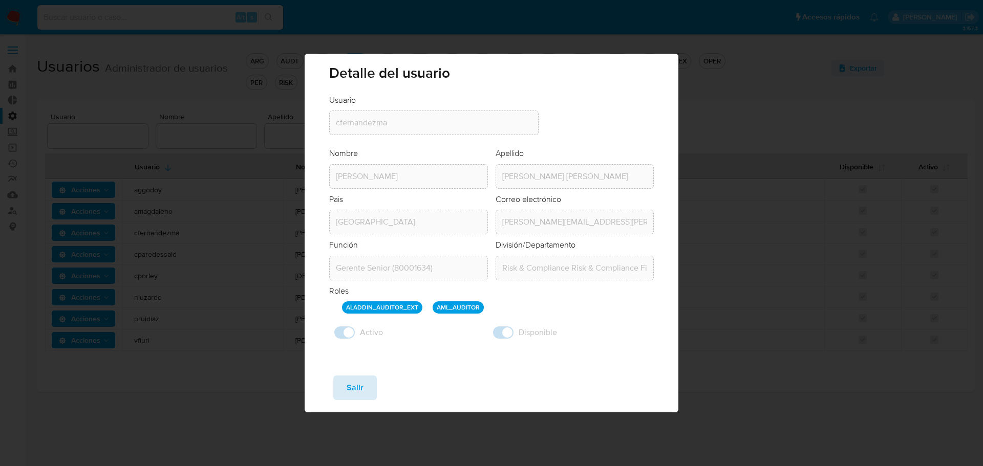
click at [354, 387] on span "Salir" at bounding box center [354, 388] width 17 height 23
checkbox input "false"
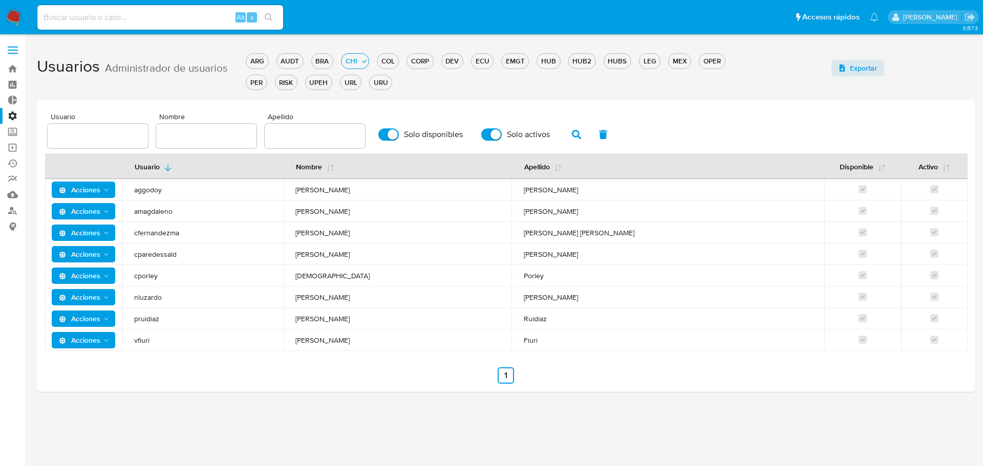
click at [100, 250] on span "Acciones" at bounding box center [85, 254] width 52 height 14
click at [113, 281] on button "Detalle" at bounding box center [85, 280] width 92 height 25
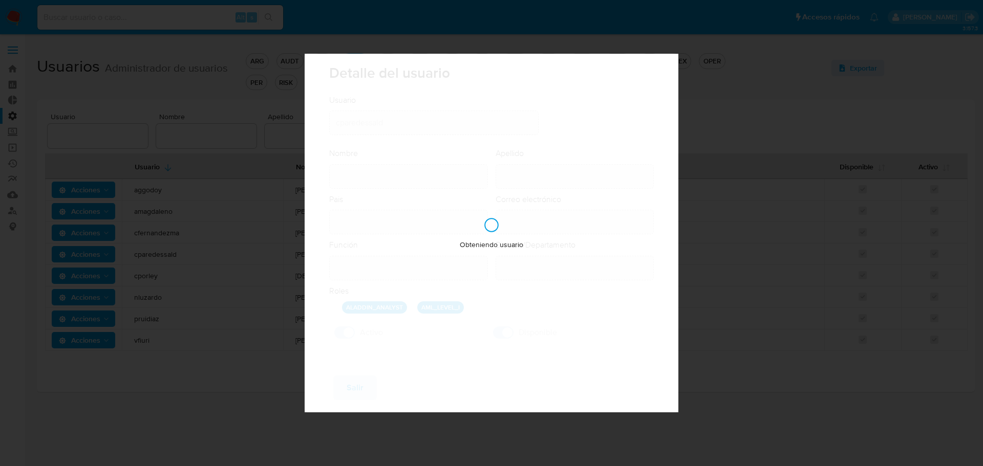
type input "Camila Fernanda"
type input "Paredes Saldano"
type input "Chile"
type input "camilafernanda.paredessaldano@mercadolibre.cl"
type input "Analista Semi Senior (80001643)"
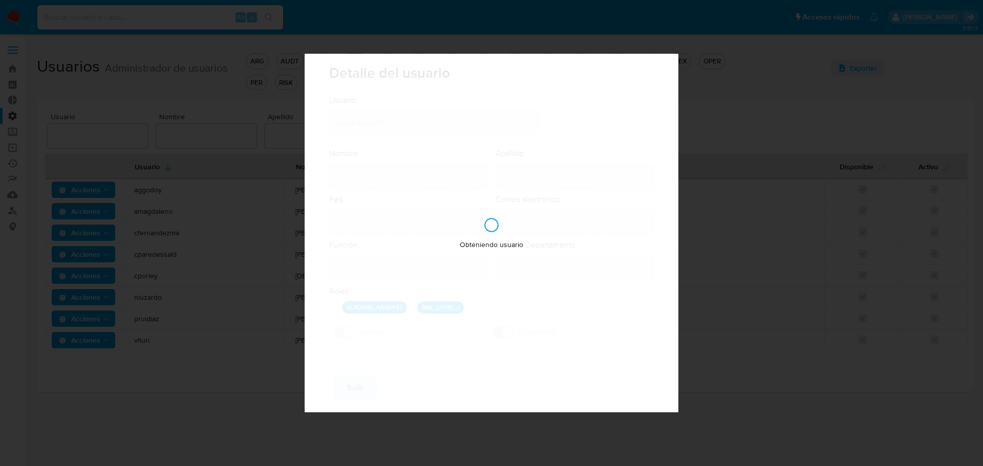
type input "Risk & Compliance AML & Compliance"
checkbox input "true"
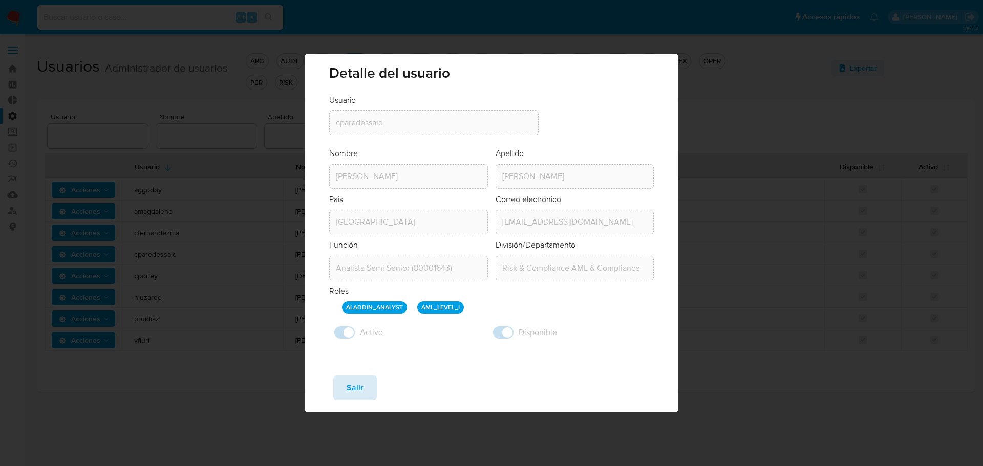
click at [357, 391] on span "Salir" at bounding box center [354, 388] width 17 height 23
checkbox input "false"
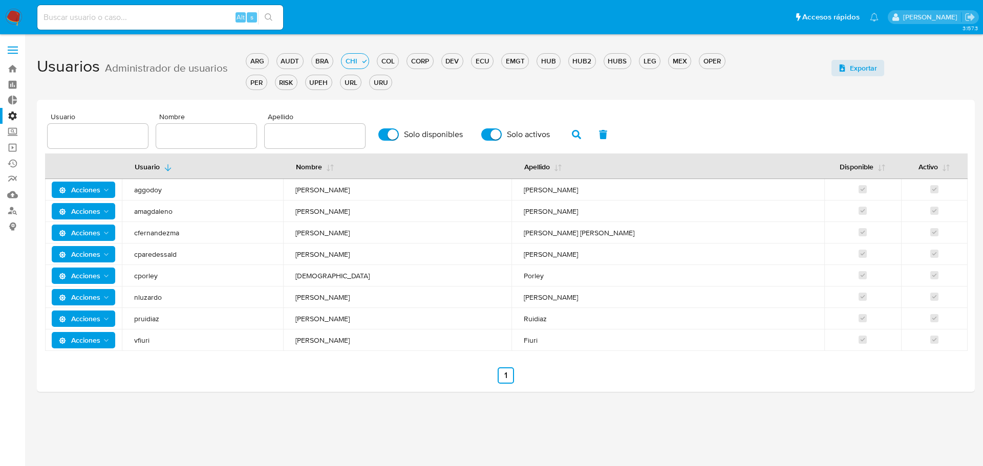
click at [110, 294] on icon "Acciones" at bounding box center [106, 298] width 8 height 8
click at [128, 316] on button "Detalle" at bounding box center [85, 323] width 92 height 25
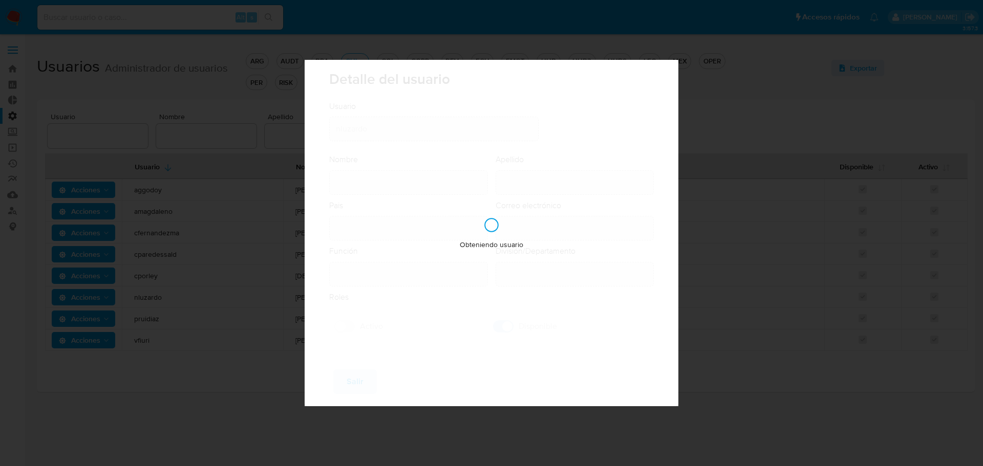
type input "Nicolas"
type input "Luzardo"
type input "Uruguay"
type input "nicolas.luzardo@mercadolibre.com"
type input "Analista (80001644)"
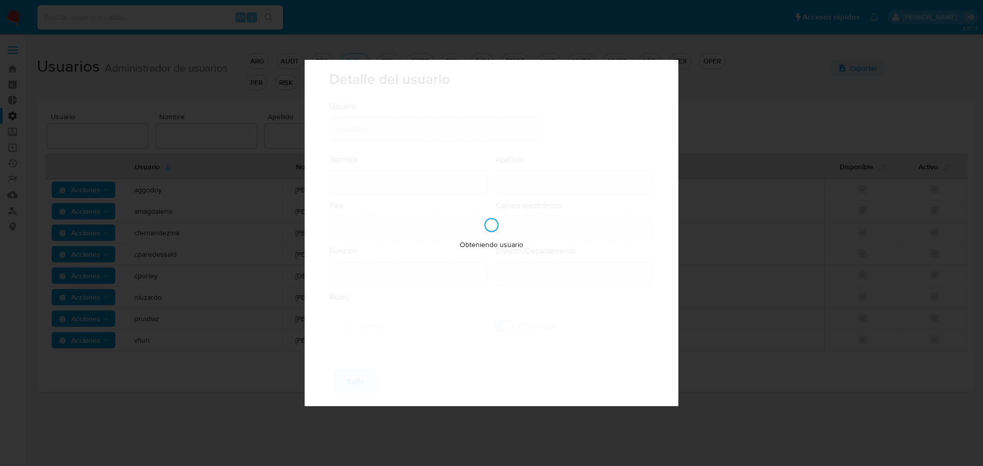
type input "Risk & Compliance AML & Compliance"
checkbox input "true"
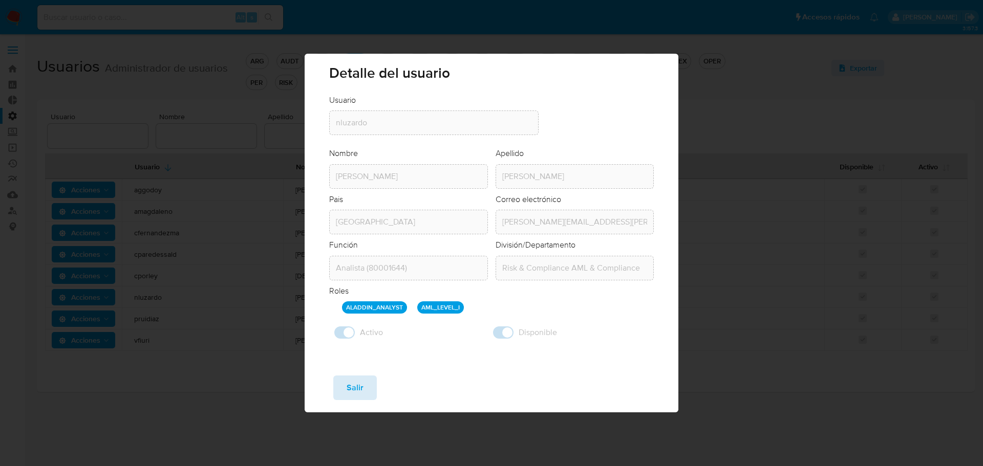
click at [353, 388] on span "Salir" at bounding box center [354, 388] width 17 height 23
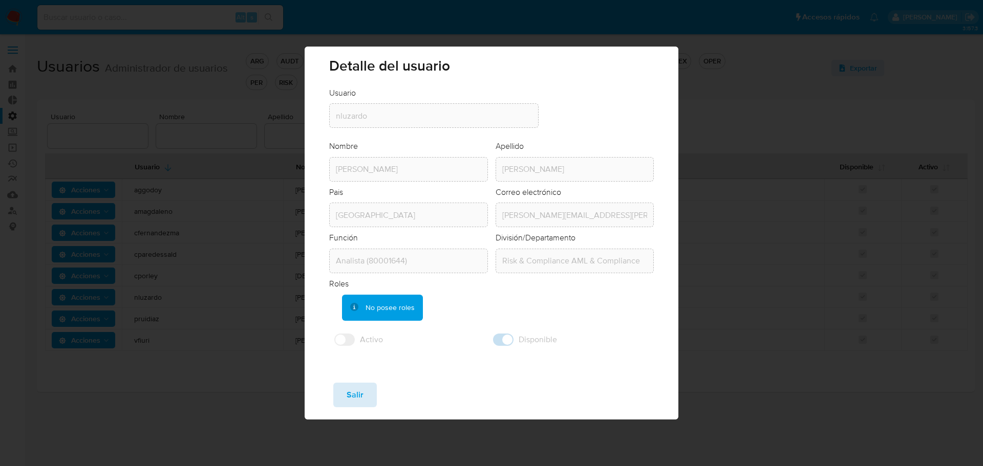
checkbox input "false"
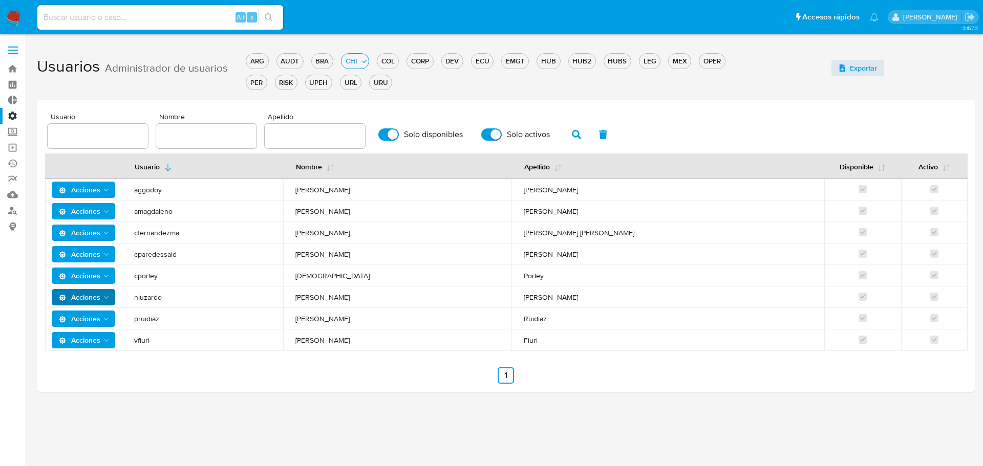
click at [107, 320] on icon "Acciones" at bounding box center [106, 319] width 8 height 8
click at [118, 343] on button "Detalle" at bounding box center [85, 344] width 92 height 25
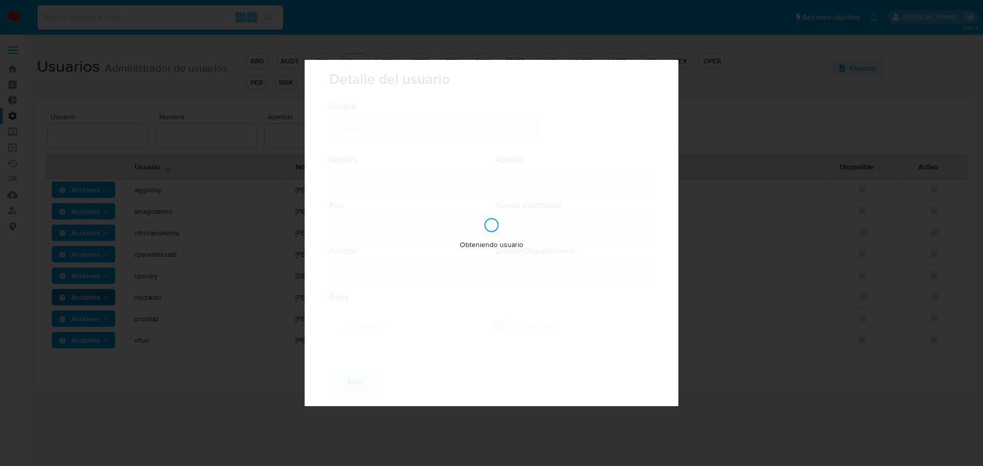
type input "Pablo"
type input "Ruidiaz"
type input "Uruguay"
type input "pablo.ruidiaz@mercadolibre.com"
type input "Analista (80001644)"
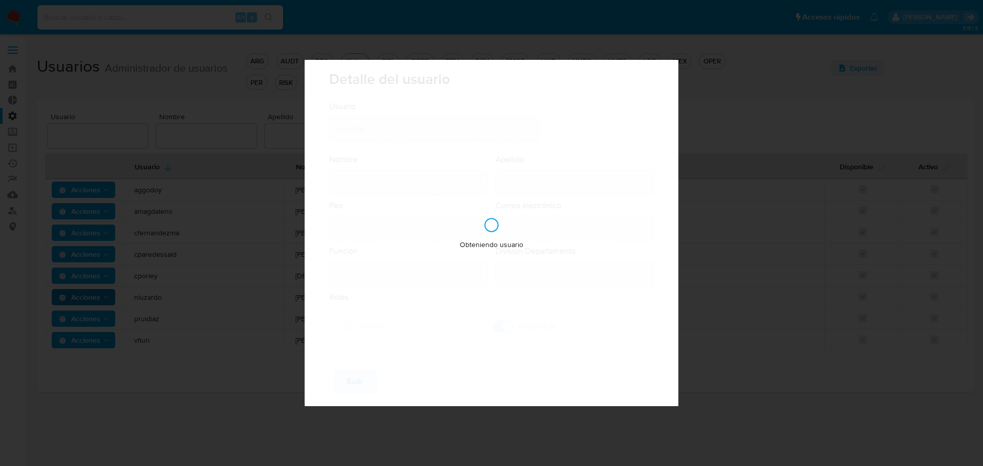
type input "Risk & Compliance AML & Compliance"
checkbox input "true"
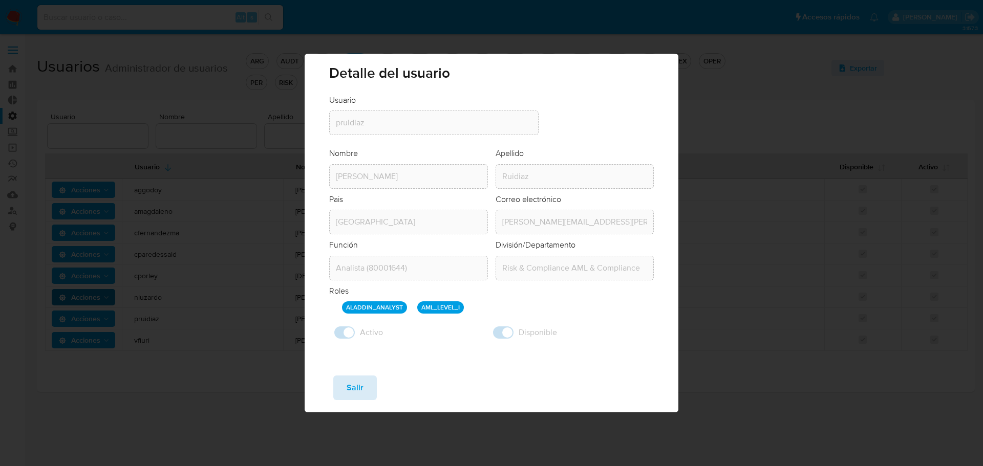
click at [341, 382] on button "Salir" at bounding box center [355, 388] width 44 height 25
checkbox input "false"
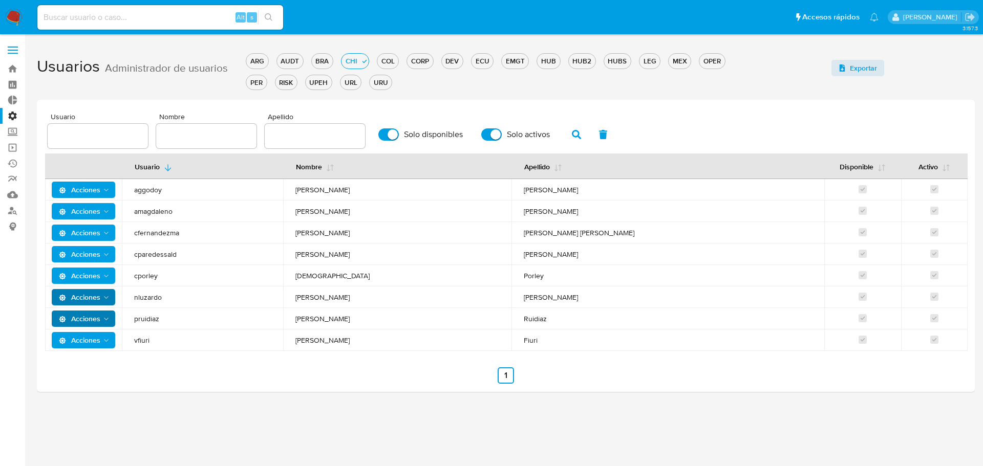
click at [105, 340] on icon "Acciones" at bounding box center [106, 341] width 8 height 8
click at [117, 364] on button "Detalle" at bounding box center [85, 366] width 92 height 25
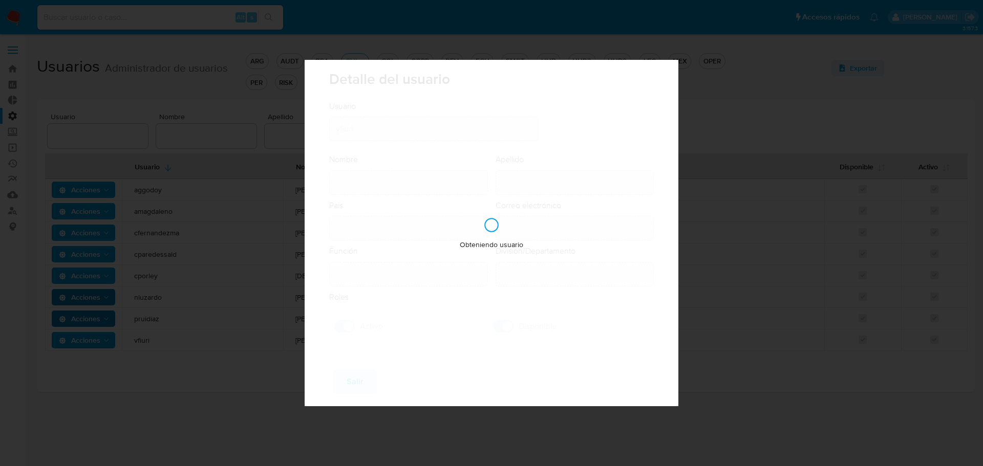
type input "Valentina"
type input "Fiuri"
type input "Uruguay"
type input "valentina.fiuri@mercadolibre.com"
type input "Analista (80001644)"
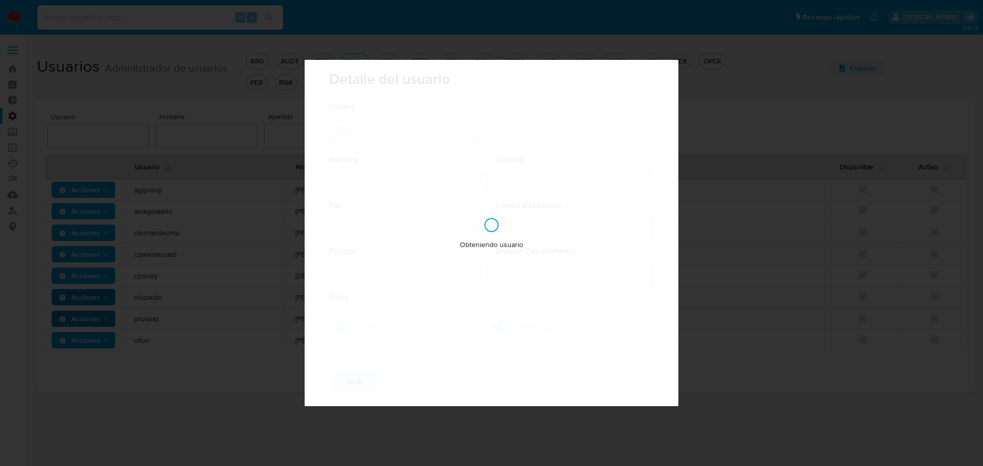
type input "Risk & Compliance AML & Compliance"
checkbox input "true"
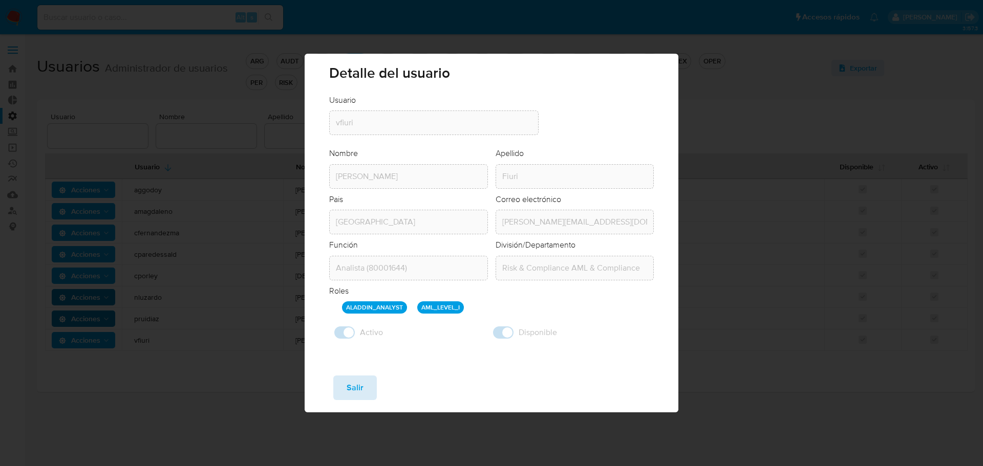
click at [354, 388] on span "Salir" at bounding box center [354, 388] width 17 height 23
checkbox input "false"
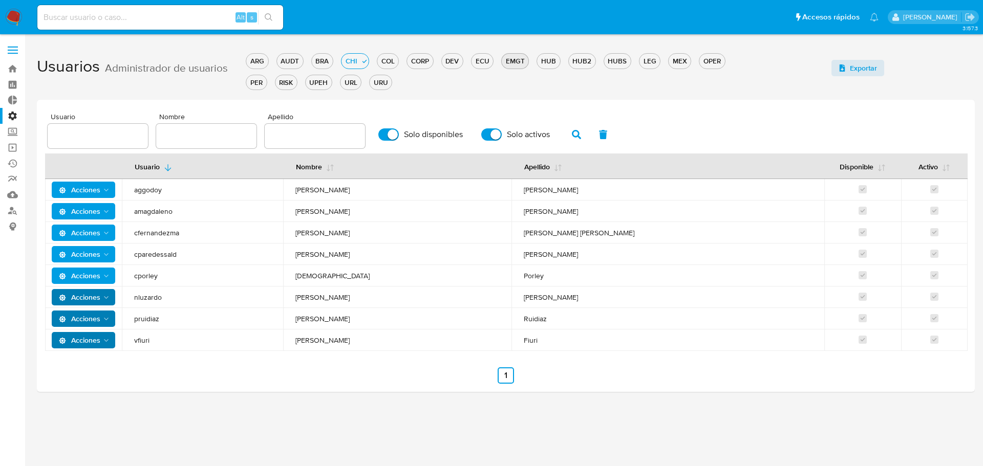
click at [526, 61] on div "EMGT" at bounding box center [515, 61] width 27 height 10
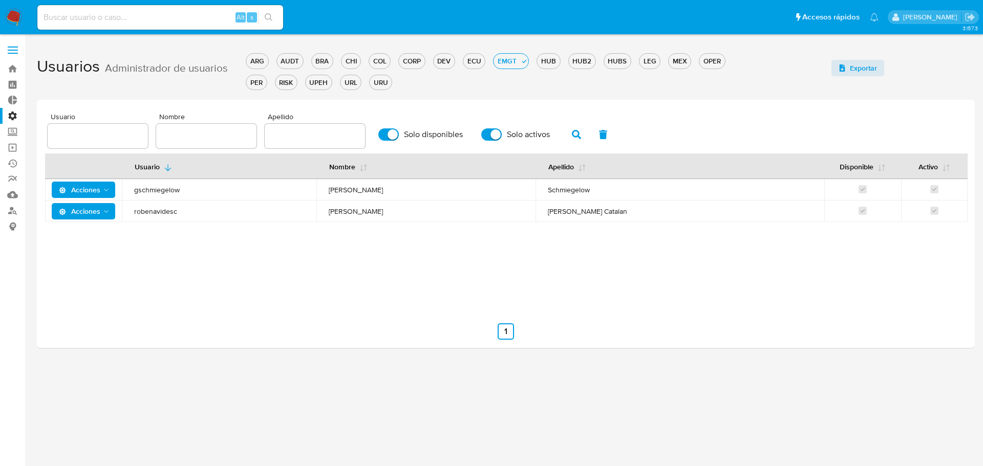
click at [13, 115] on label "Administración" at bounding box center [61, 116] width 122 height 16
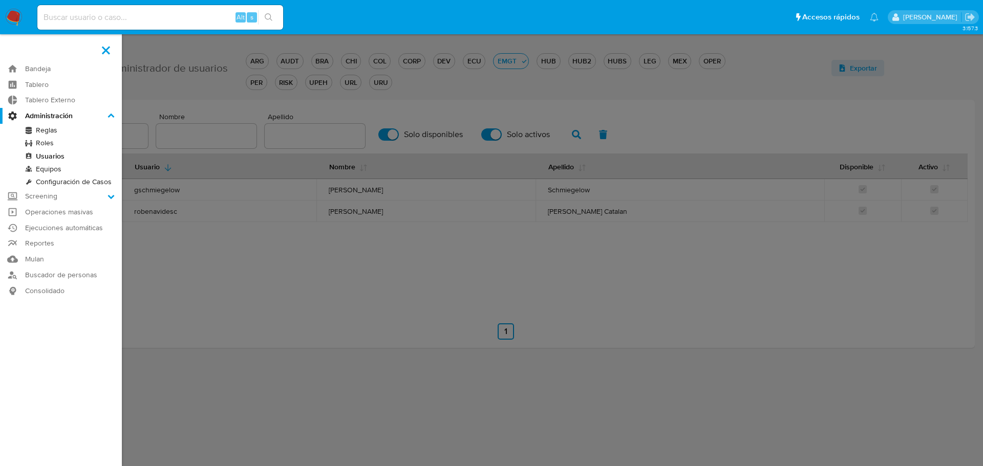
click at [0, 0] on input "Administración" at bounding box center [0, 0] width 0 height 0
click at [71, 212] on link "Operaciones masivas" at bounding box center [61, 212] width 122 height 16
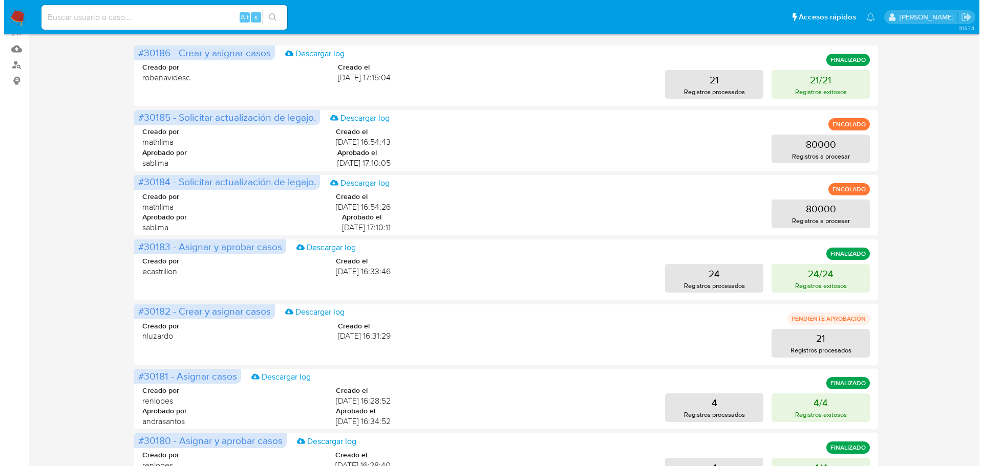
scroll to position [151, 0]
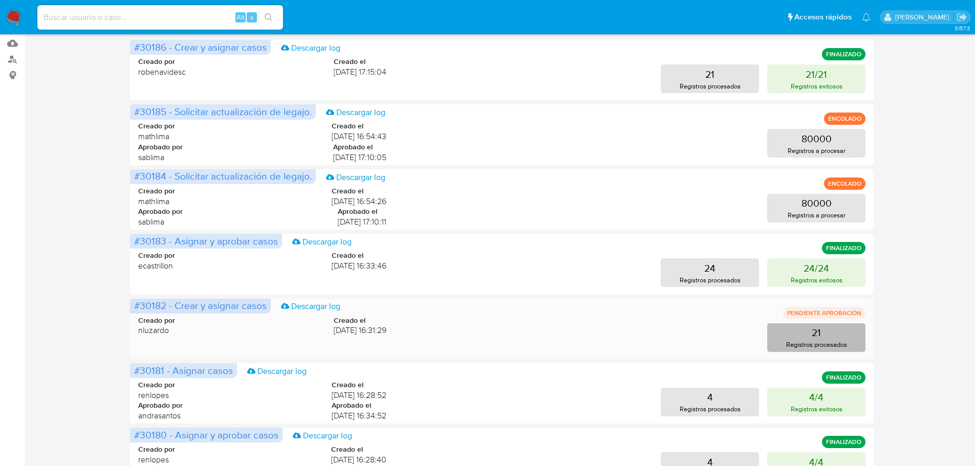
click at [822, 332] on button "21 Registros procesados" at bounding box center [816, 337] width 98 height 29
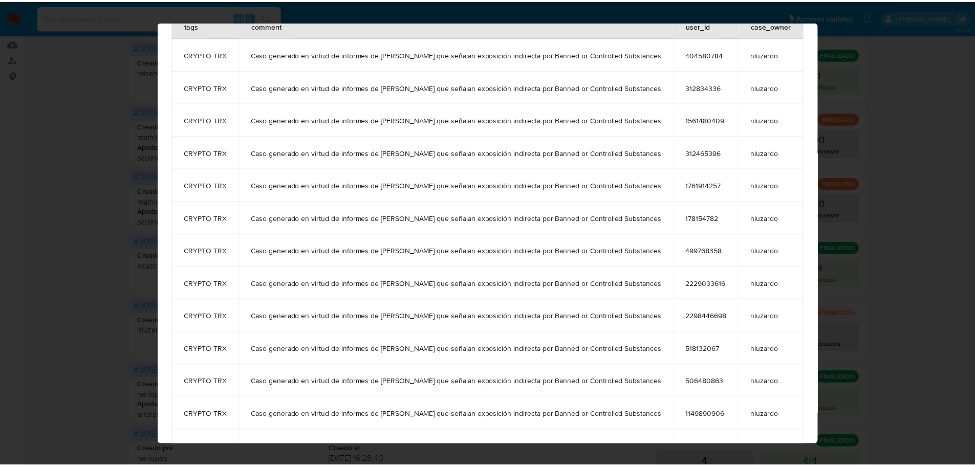
scroll to position [0, 0]
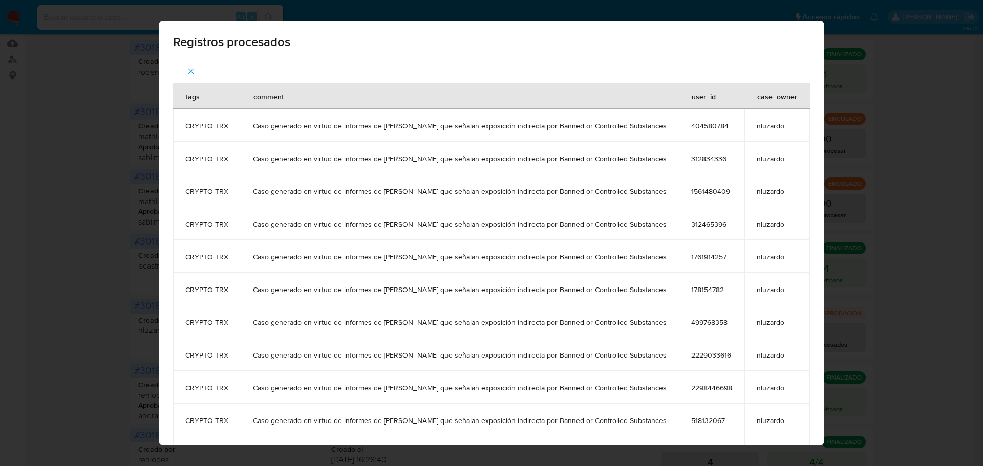
click at [196, 68] on icon "button" at bounding box center [190, 71] width 9 height 9
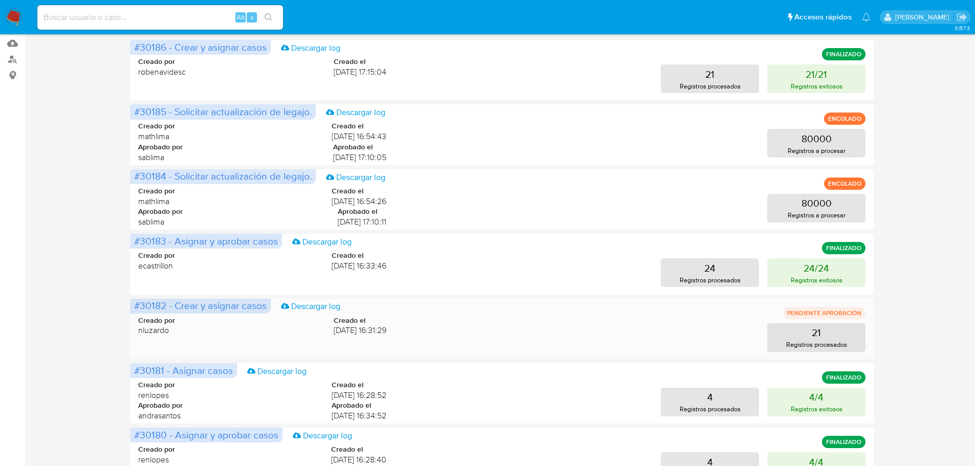
click at [165, 332] on span "nluzardo" at bounding box center [156, 330] width 37 height 11
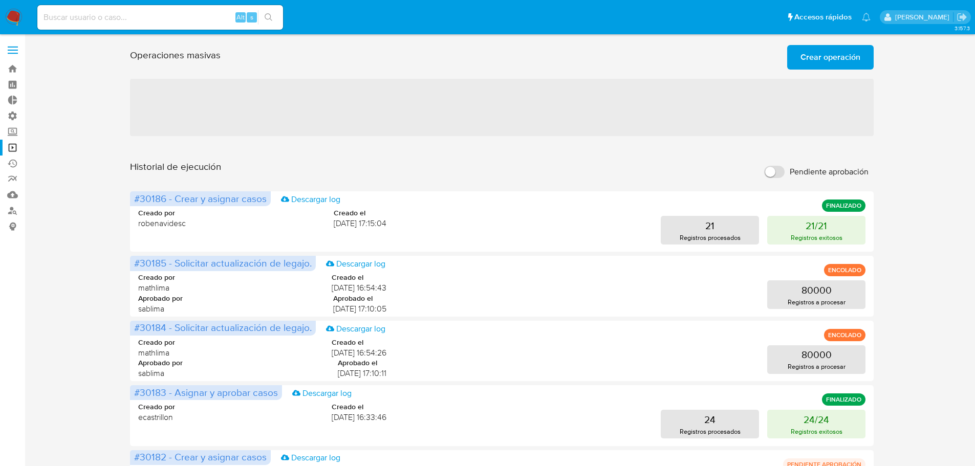
click at [21, 47] on label at bounding box center [13, 49] width 26 height 21
click at [0, 0] on input "checkbox" at bounding box center [0, 0] width 0 height 0
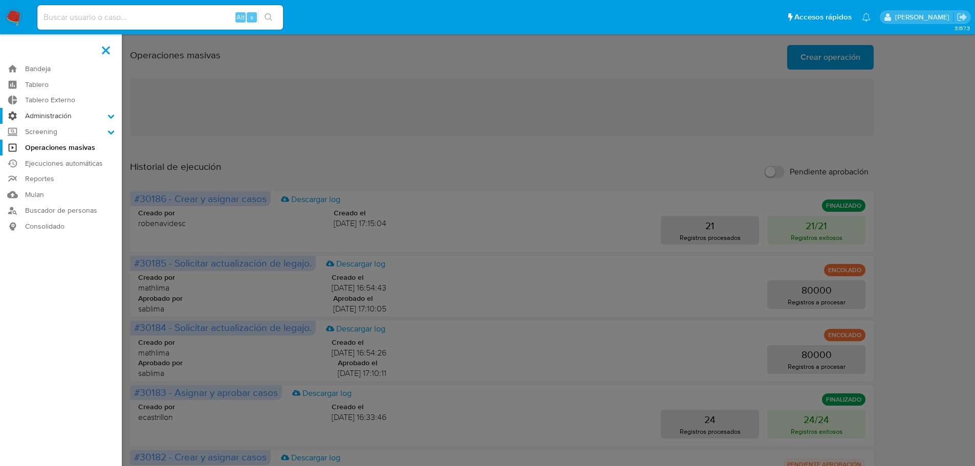
click at [59, 115] on label "Administración" at bounding box center [61, 116] width 122 height 16
click at [0, 0] on input "Administración" at bounding box center [0, 0] width 0 height 0
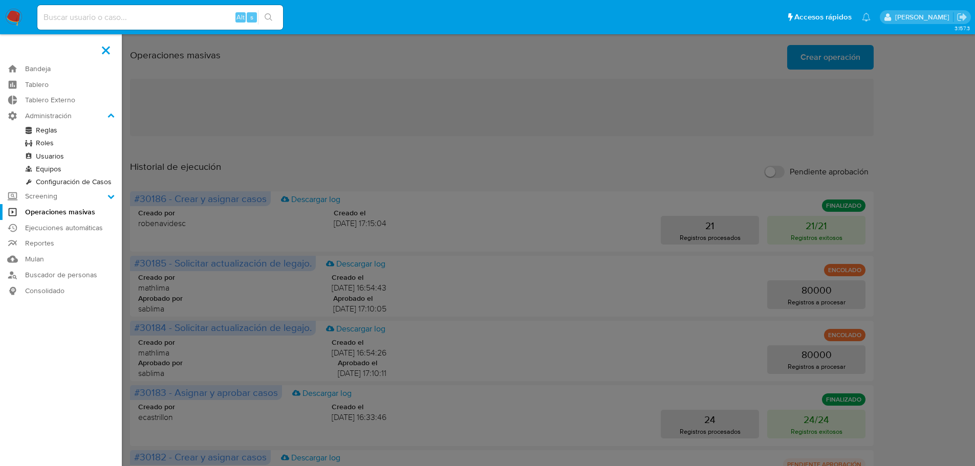
click at [57, 156] on link "Usuarios" at bounding box center [61, 156] width 122 height 13
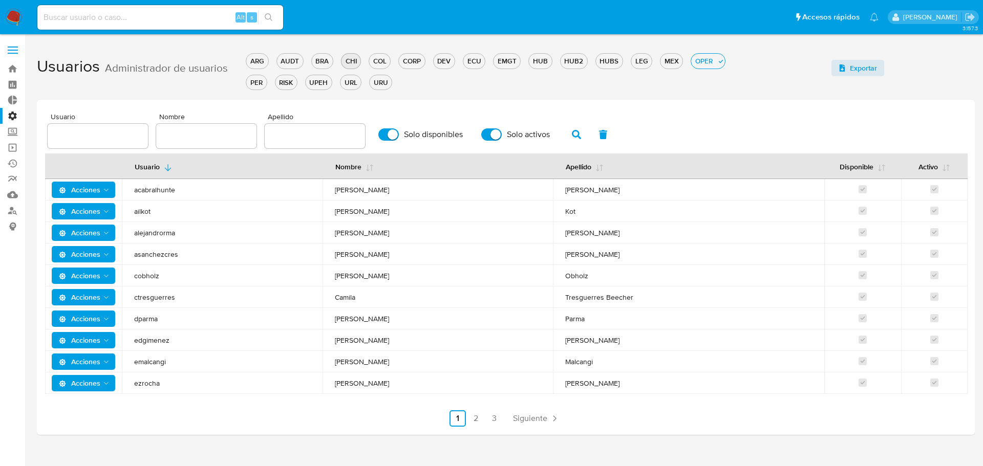
click at [351, 61] on div "CHI" at bounding box center [350, 61] width 19 height 10
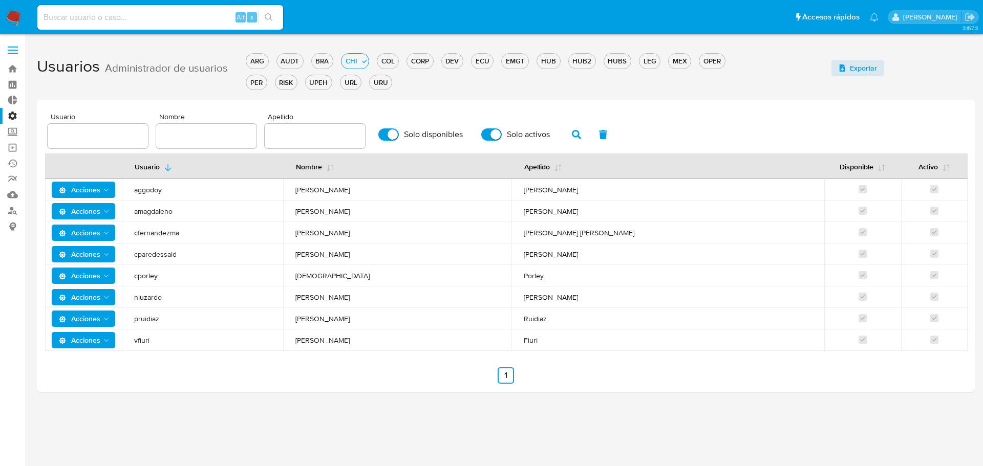
click at [112, 139] on input "text" at bounding box center [98, 135] width 100 height 13
type input "nluzardo"
click at [571, 134] on button "button" at bounding box center [576, 134] width 27 height 25
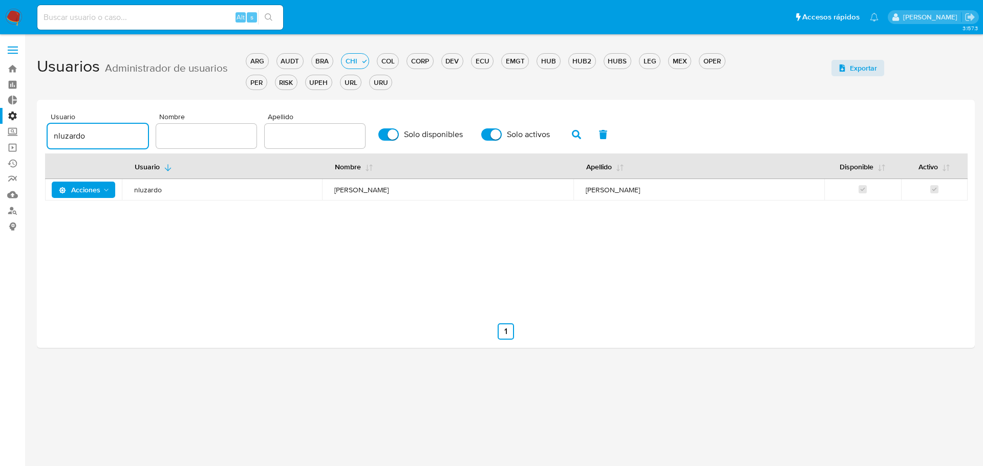
click at [80, 135] on input "nluzardo" at bounding box center [98, 135] width 100 height 13
click at [572, 135] on button "button" at bounding box center [576, 134] width 27 height 25
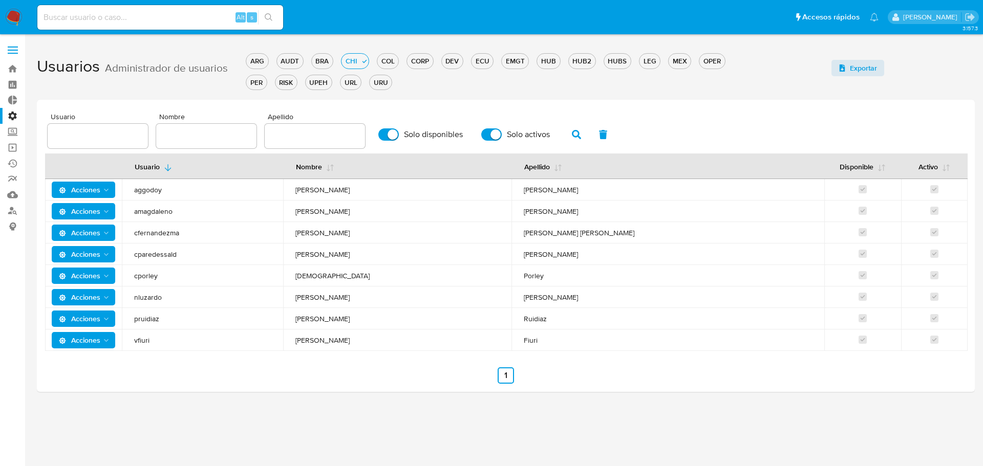
click at [19, 116] on label "Administración" at bounding box center [61, 116] width 122 height 16
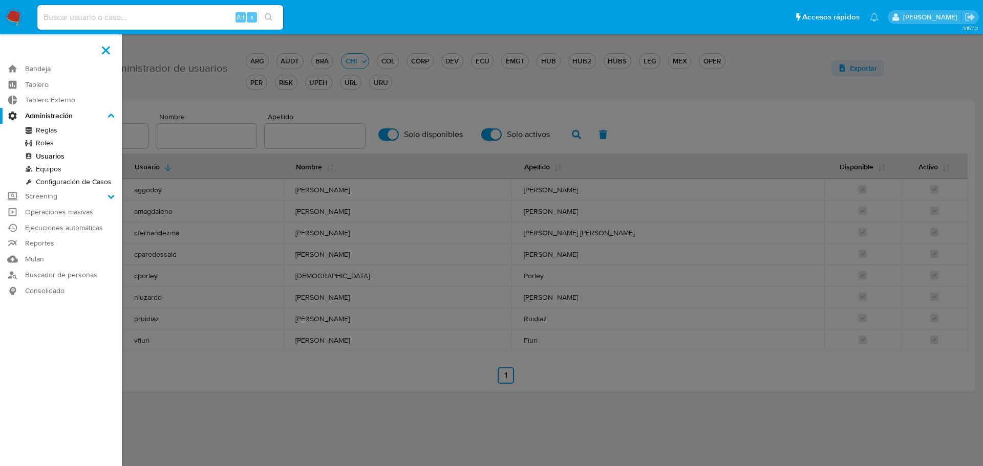
click at [0, 0] on input "Administración" at bounding box center [0, 0] width 0 height 0
click at [55, 169] on link "Equipos" at bounding box center [61, 169] width 122 height 13
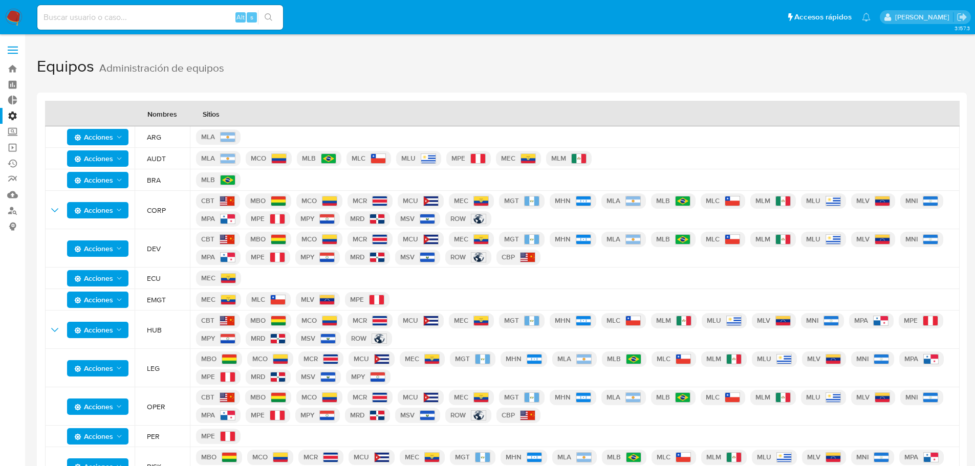
click at [14, 117] on label "Administración" at bounding box center [61, 116] width 122 height 16
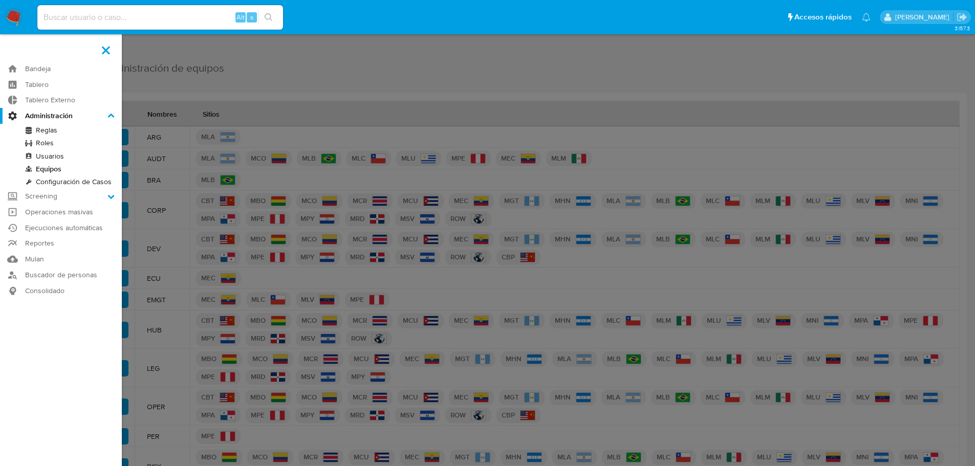
click at [0, 0] on input "Administración" at bounding box center [0, 0] width 0 height 0
click at [52, 229] on link "Ejecuciones automáticas" at bounding box center [61, 228] width 122 height 16
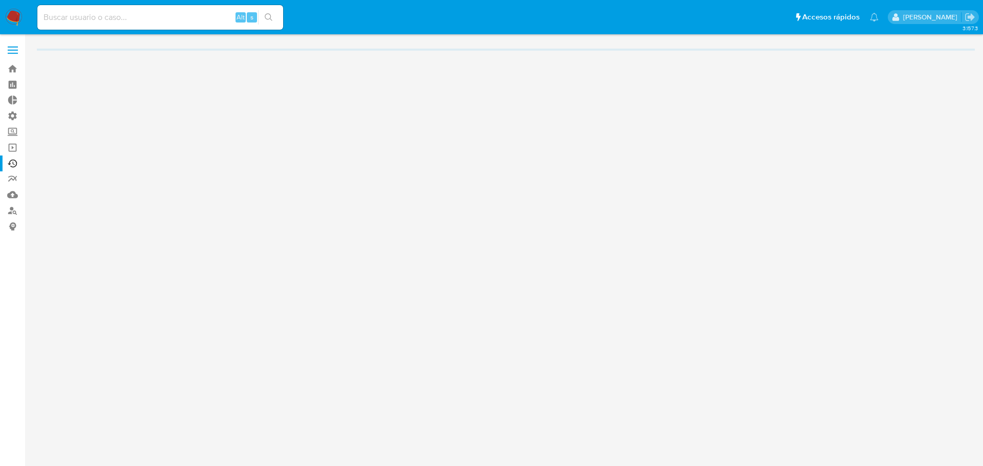
click at [9, 54] on span at bounding box center [13, 54] width 10 height 2
click at [0, 0] on input "checkbox" at bounding box center [0, 0] width 0 height 0
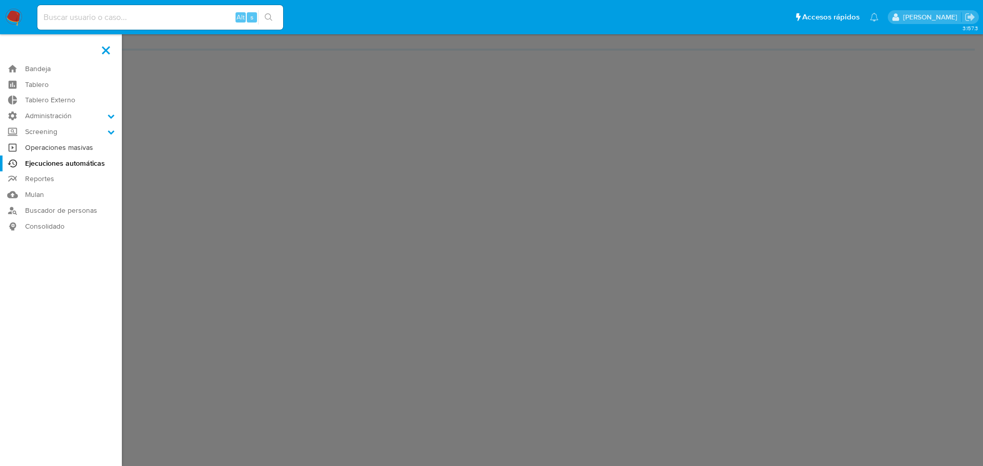
click at [46, 145] on link "Operaciones masivas" at bounding box center [61, 148] width 122 height 16
